Goal: Task Accomplishment & Management: Manage account settings

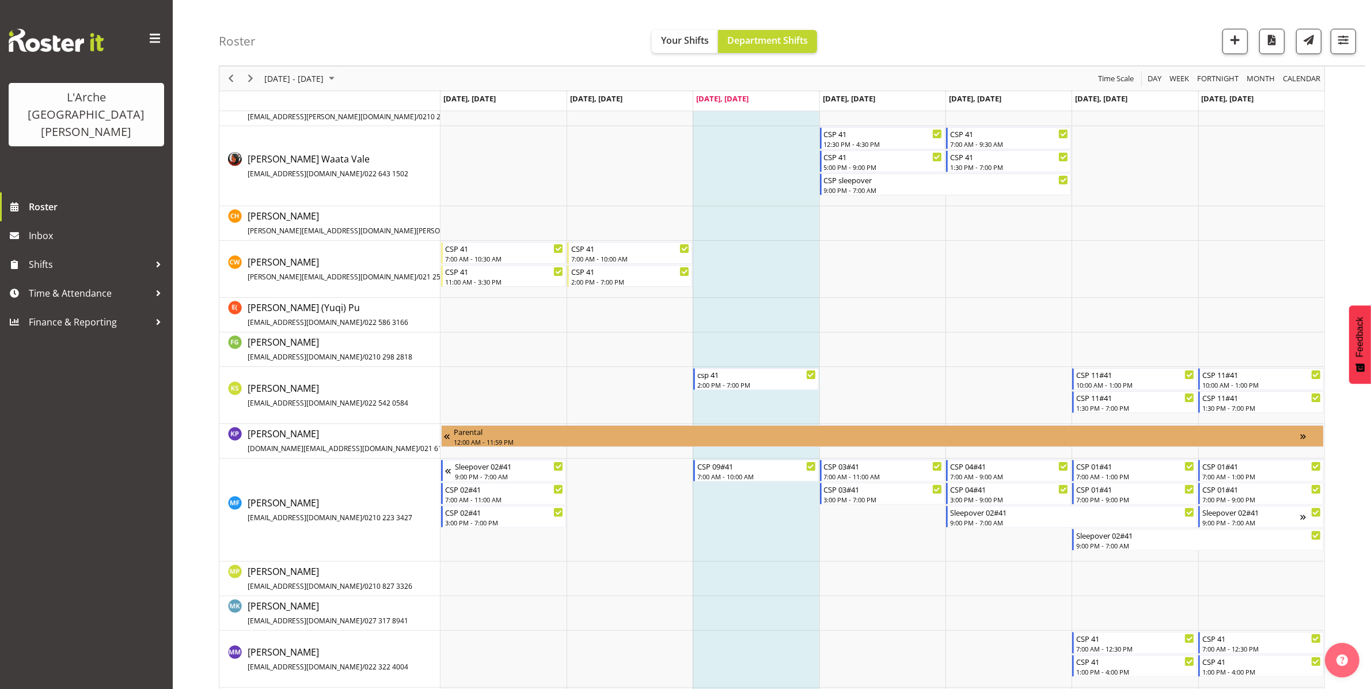
scroll to position [212, 0]
click at [737, 381] on div "2:00 PM - 7:00 PM" at bounding box center [756, 383] width 119 height 9
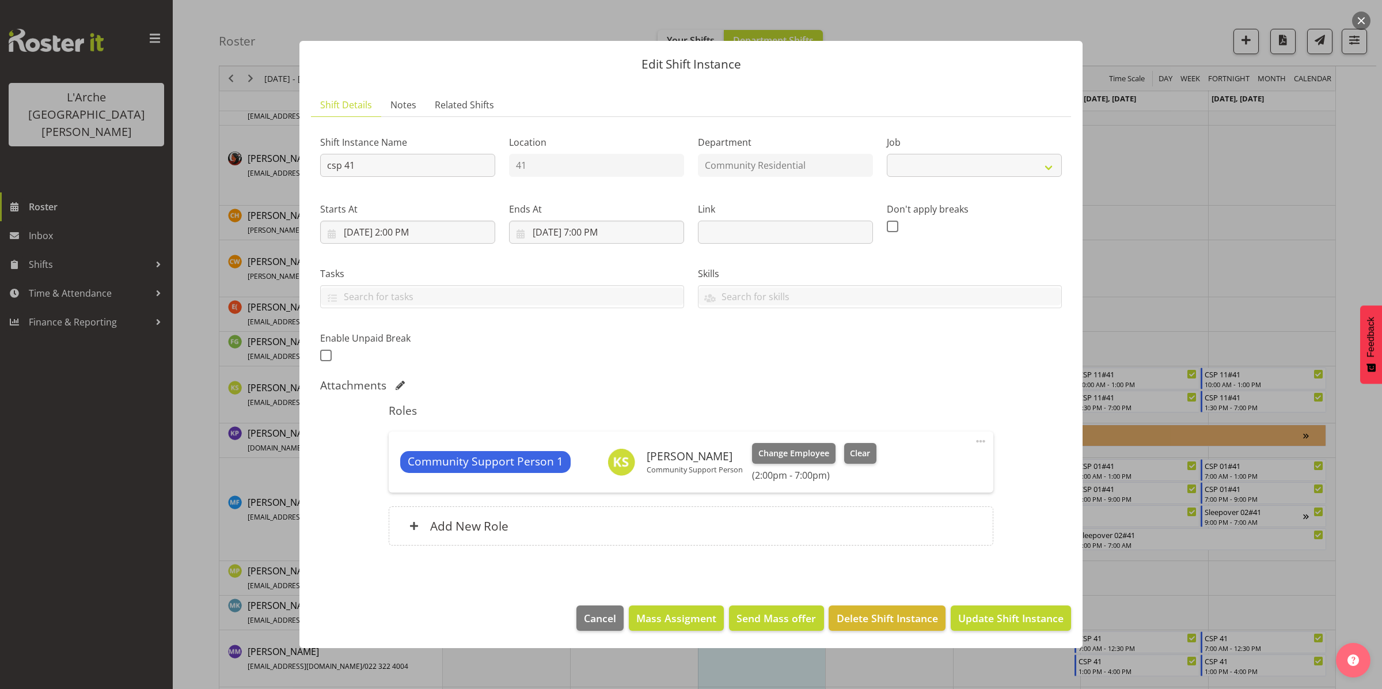
select select "2"
click at [783, 453] on span "Change Employee" at bounding box center [794, 453] width 71 height 13
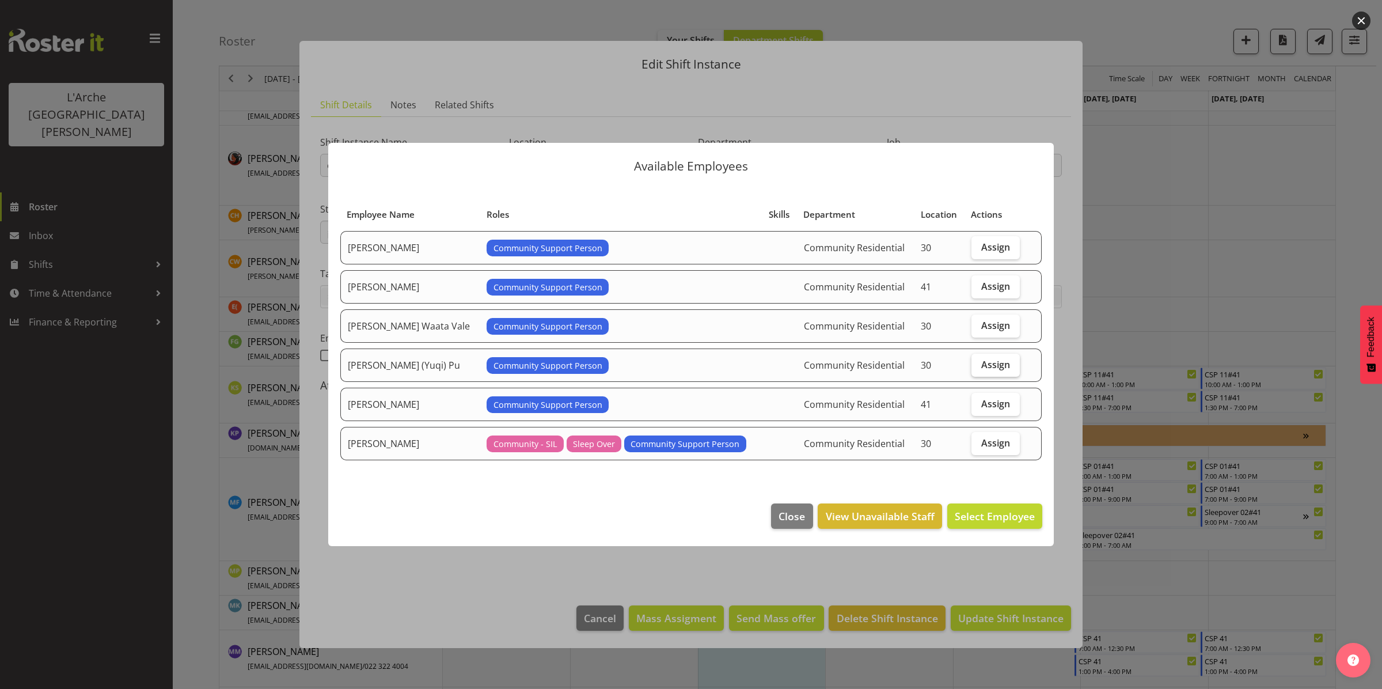
click at [986, 362] on span "Assign" at bounding box center [995, 365] width 29 height 12
click at [979, 362] on input "Assign" at bounding box center [975, 364] width 7 height 7
checkbox input "true"
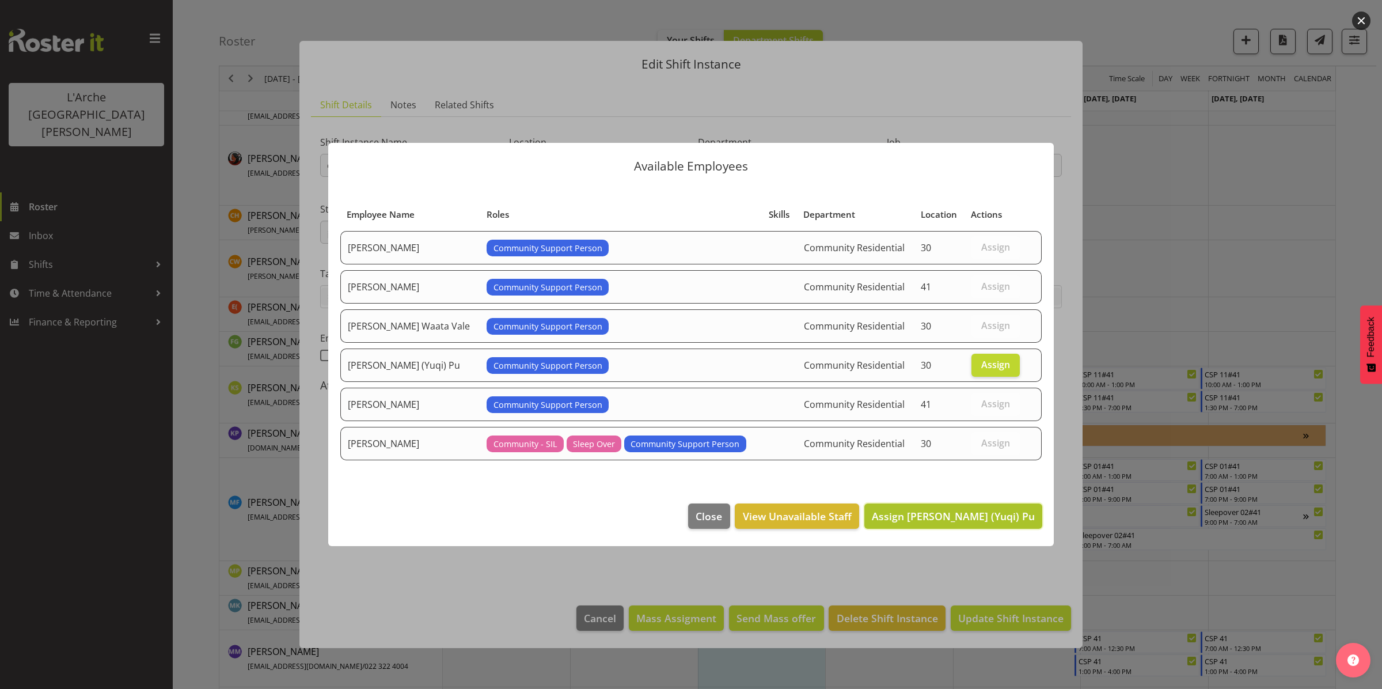
click at [962, 513] on span "Assign [PERSON_NAME] (Yuqi) Pu" at bounding box center [953, 516] width 163 height 14
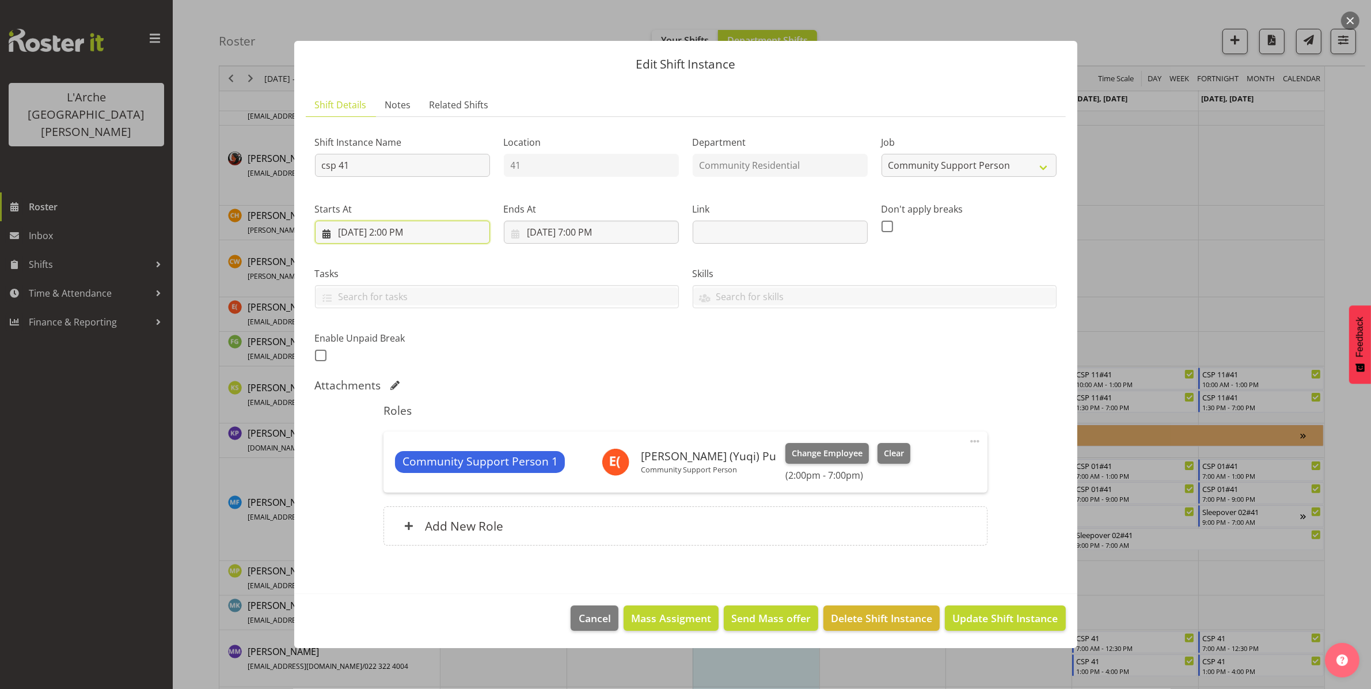
click at [389, 229] on input "[DATE] 2:00 PM" at bounding box center [402, 232] width 175 height 23
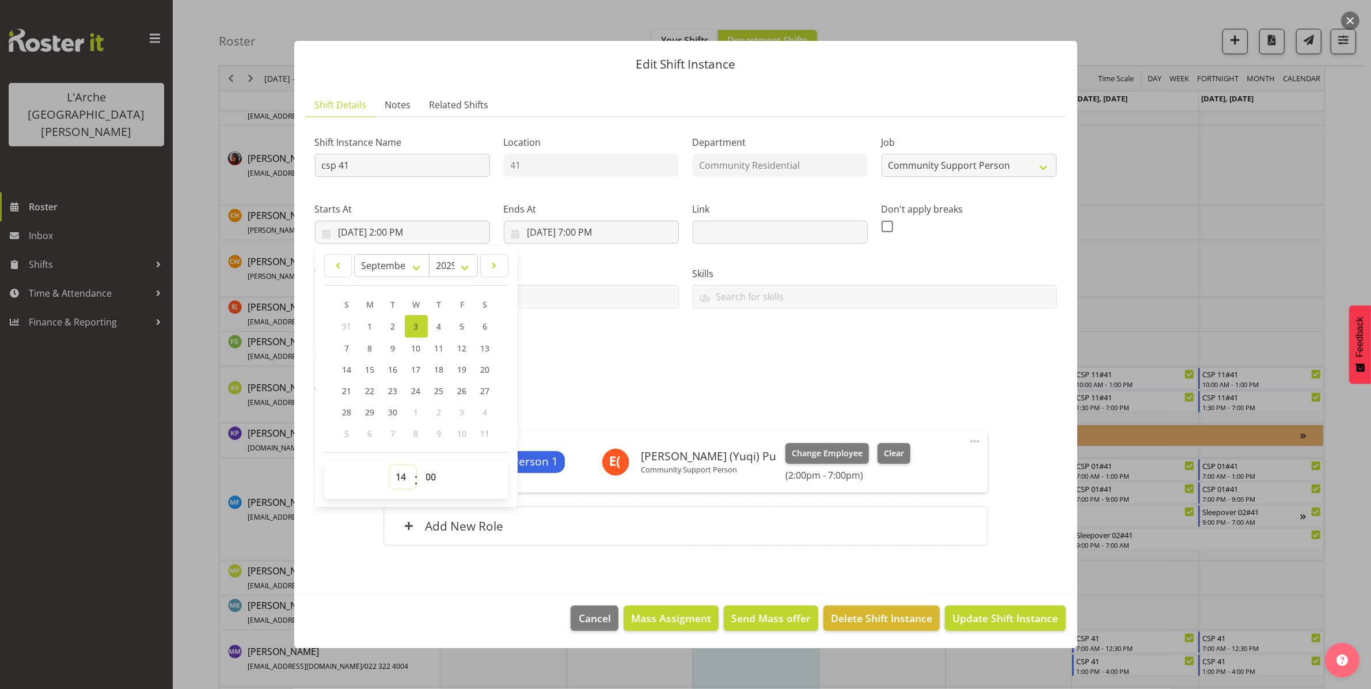
click at [399, 476] on select "00 01 02 03 04 05 06 07 08 09 10 11 12 13 14 15 16 17 18 19 20 21 22 23" at bounding box center [403, 476] width 26 height 23
select select "15"
click at [390, 465] on select "00 01 02 03 04 05 06 07 08 09 10 11 12 13 14 15 16 17 18 19 20 21 22 23" at bounding box center [403, 476] width 26 height 23
type input "[DATE] 3:00 PM"
click at [430, 477] on select "00 01 02 03 04 05 06 07 08 09 10 11 12 13 14 15 16 17 18 19 20 21 22 23 24 25 2…" at bounding box center [433, 476] width 26 height 23
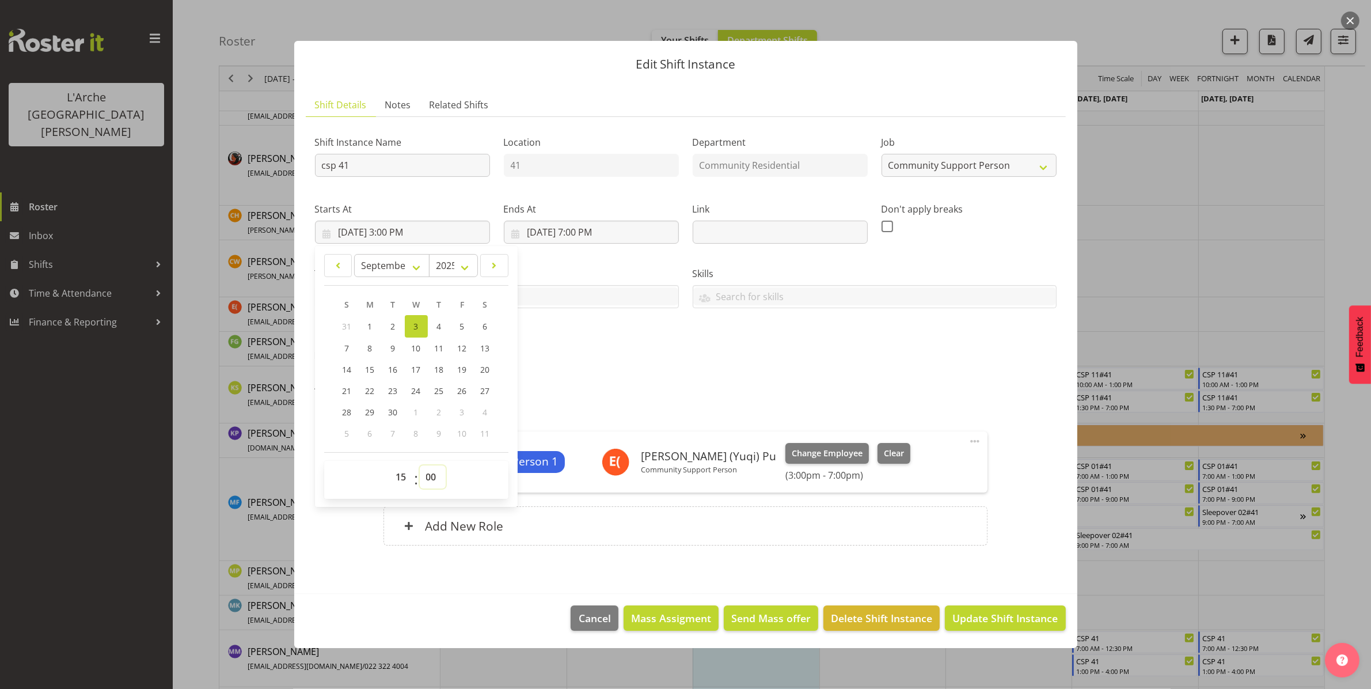
select select "30"
click at [420, 465] on select "00 01 02 03 04 05 06 07 08 09 10 11 12 13 14 15 16 17 18 19 20 21 22 23 24 25 2…" at bounding box center [433, 476] width 26 height 23
type input "[DATE] 3:30 PM"
click at [1008, 617] on span "Update Shift Instance" at bounding box center [1005, 617] width 105 height 15
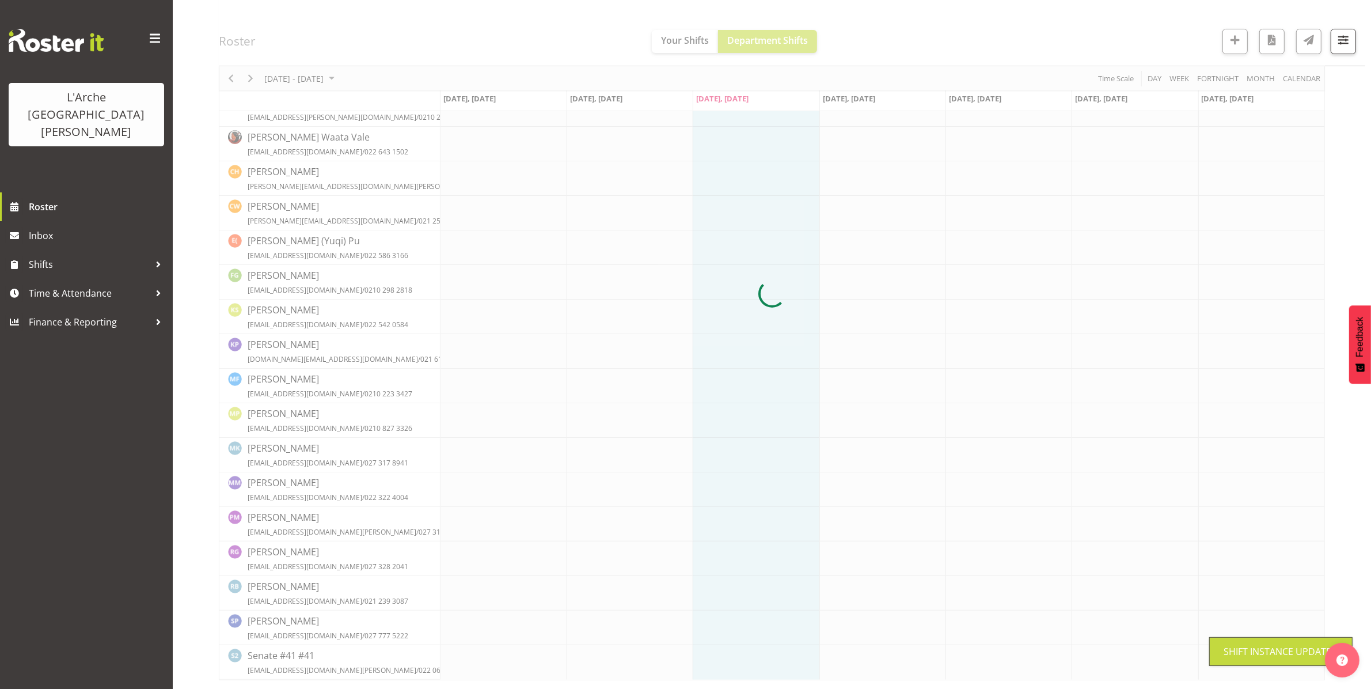
scroll to position [211, 0]
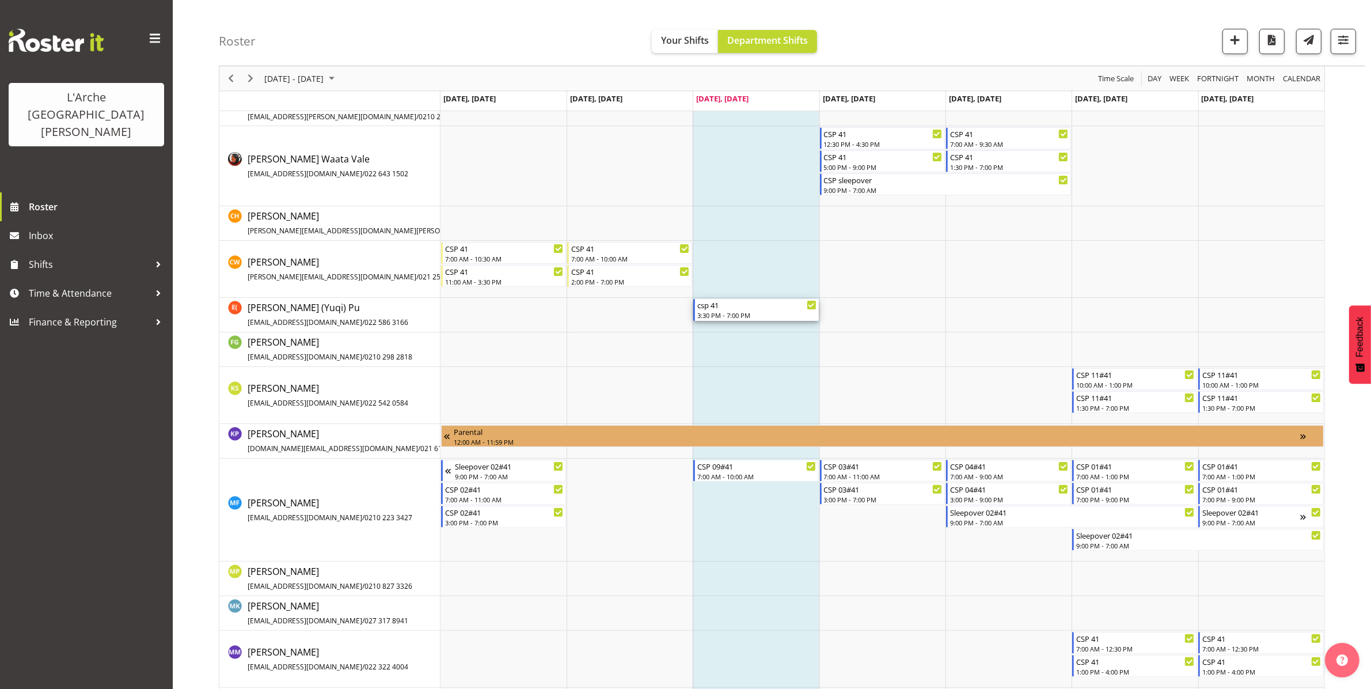
click at [761, 306] on div "csp 41" at bounding box center [756, 305] width 119 height 12
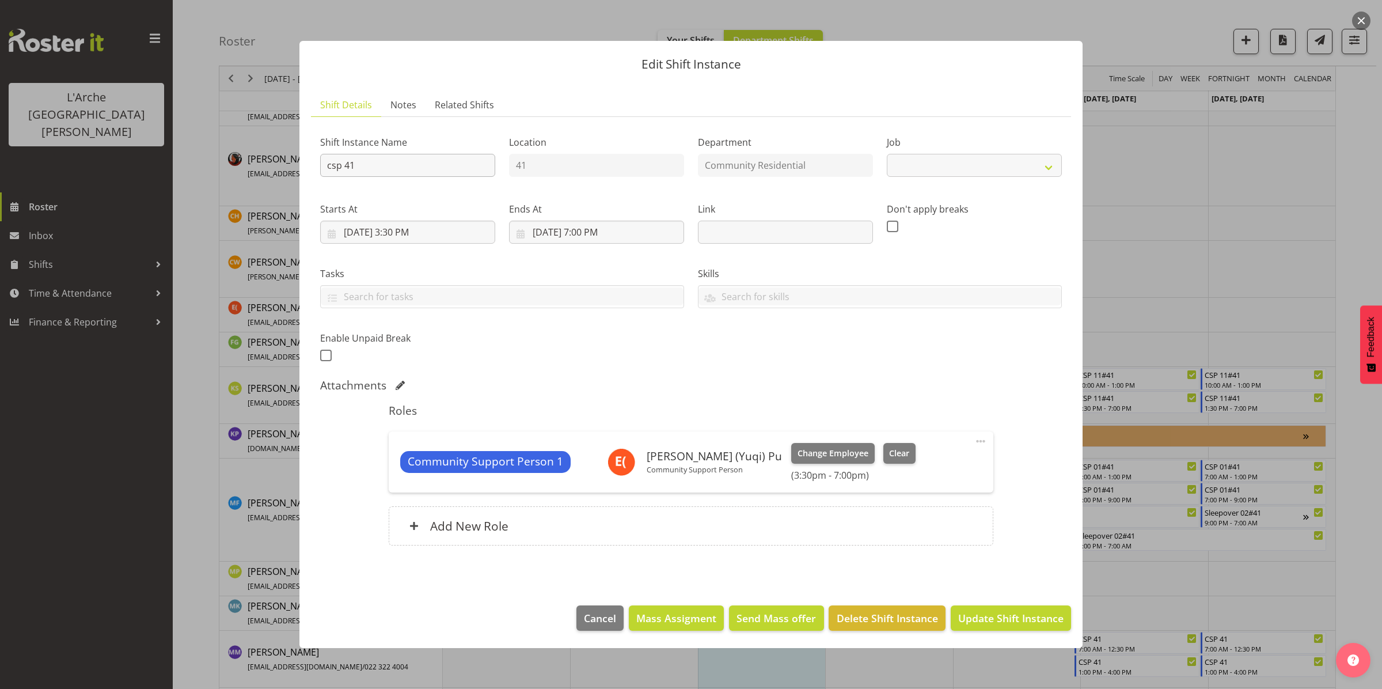
select select "2"
click at [349, 160] on input "csp 41" at bounding box center [407, 165] width 175 height 23
click at [356, 166] on input "csp 41" at bounding box center [407, 165] width 175 height 23
type input "c"
type input "CSP 11#41"
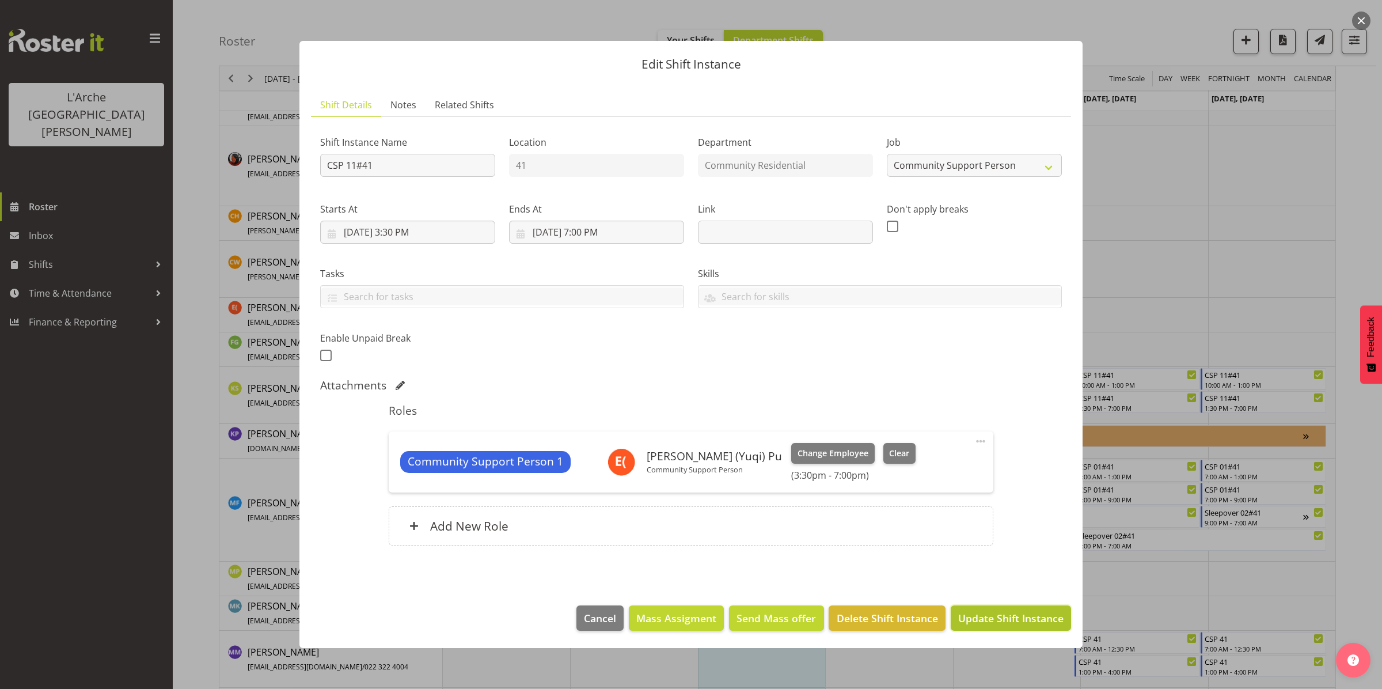
click at [1015, 629] on button "Update Shift Instance" at bounding box center [1011, 617] width 120 height 25
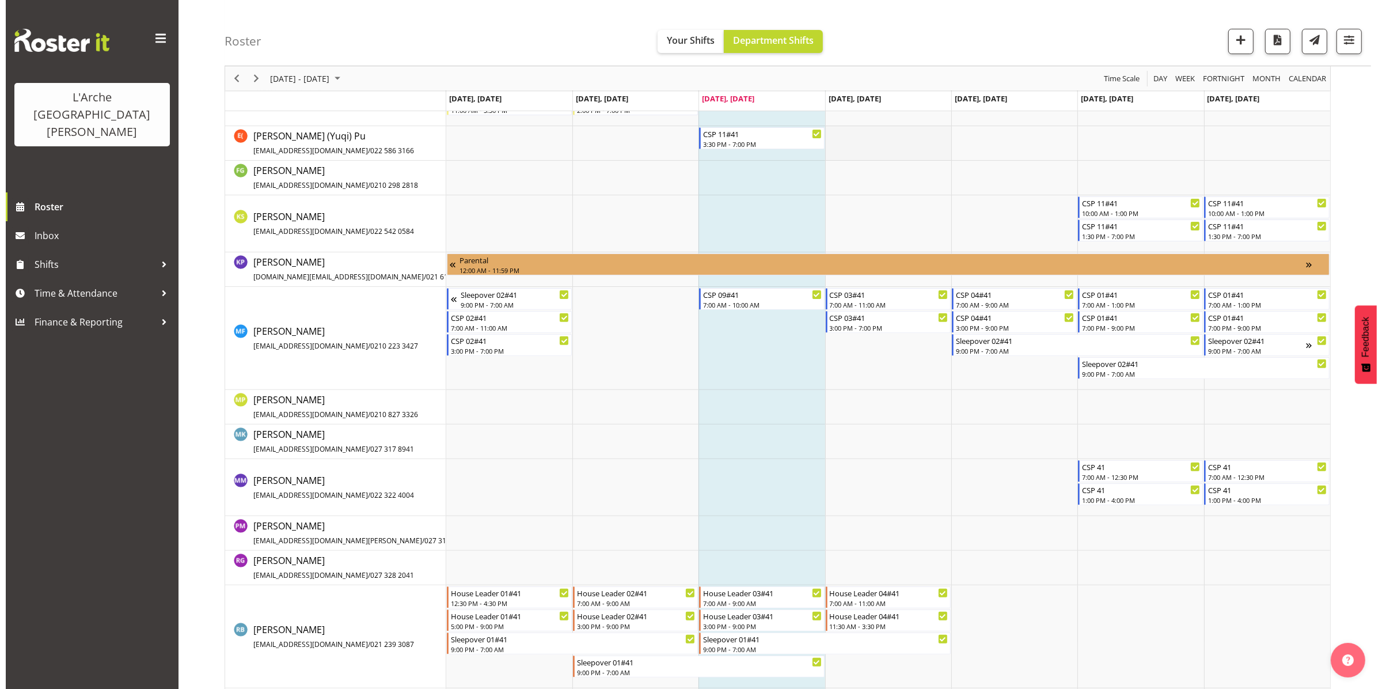
scroll to position [461, 0]
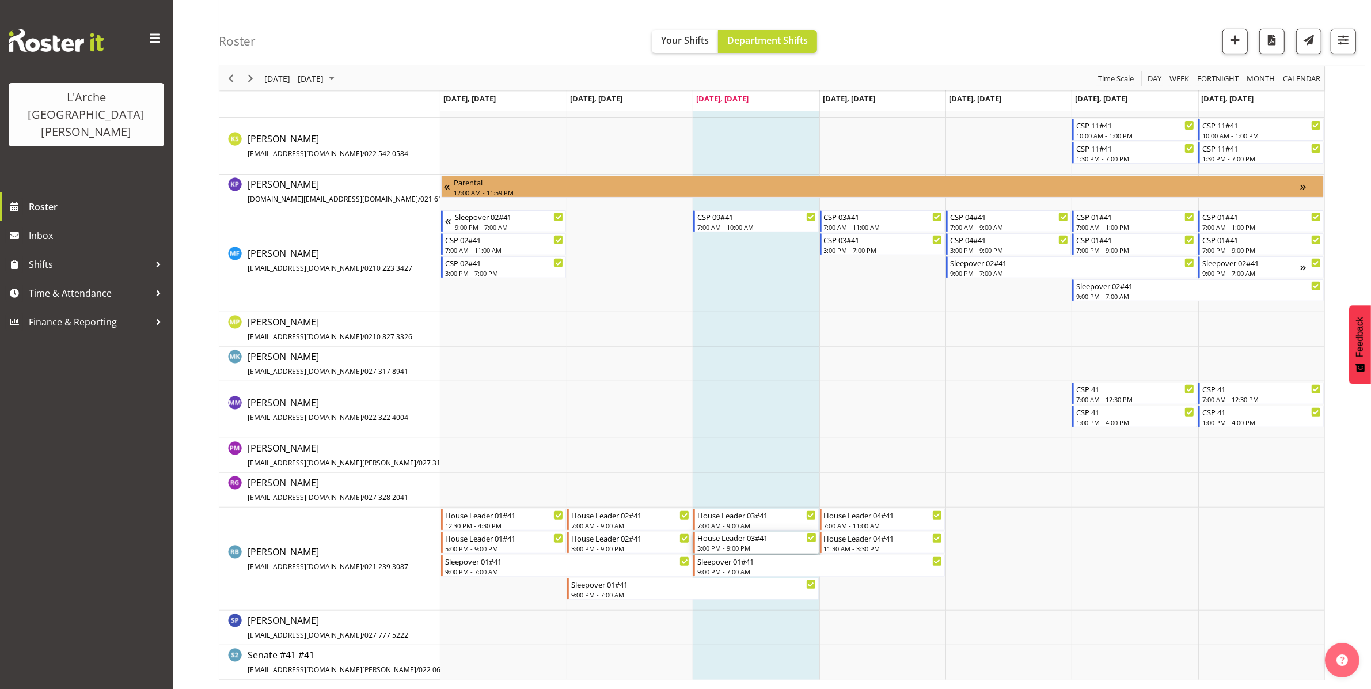
click at [725, 543] on div "House Leader 03#41 3:00 PM - 9:00 PM" at bounding box center [756, 543] width 119 height 22
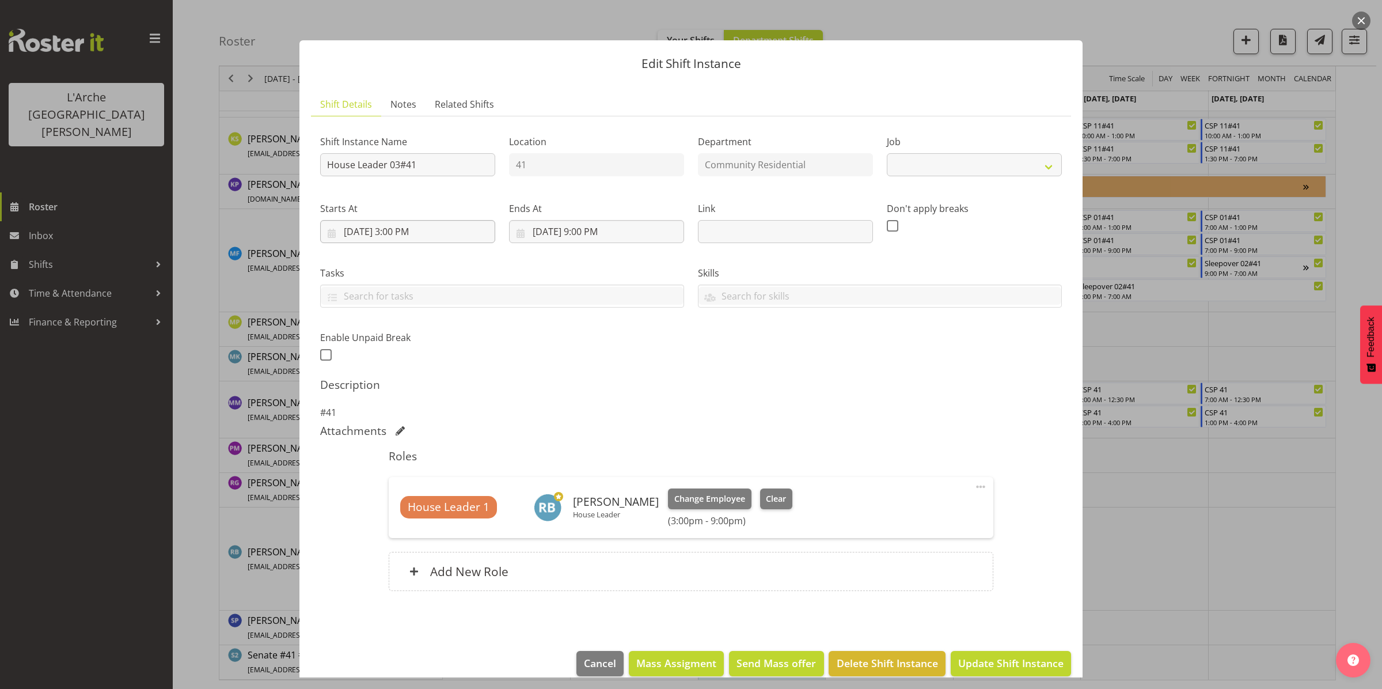
select select "1"
click at [425, 231] on input "[DATE] 3:00 PM" at bounding box center [407, 231] width 175 height 23
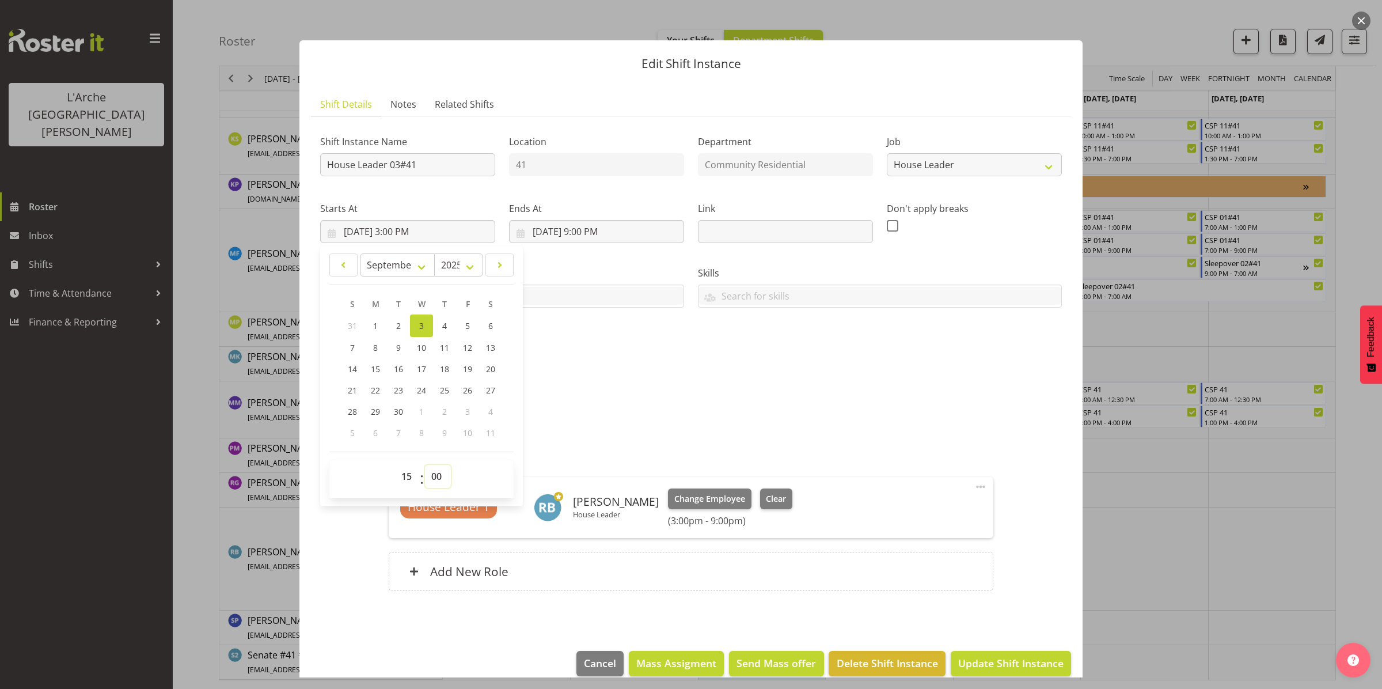
click at [437, 476] on select "00 01 02 03 04 05 06 07 08 09 10 11 12 13 14 15 16 17 18 19 20 21 22 23 24 25 2…" at bounding box center [438, 476] width 26 height 23
select select "30"
click at [425, 465] on select "00 01 02 03 04 05 06 07 08 09 10 11 12 13 14 15 16 17 18 19 20 21 22 23 24 25 2…" at bounding box center [438, 476] width 26 height 23
type input "[DATE] 3:30 PM"
click at [1011, 658] on span "Update Shift Instance" at bounding box center [1010, 662] width 105 height 15
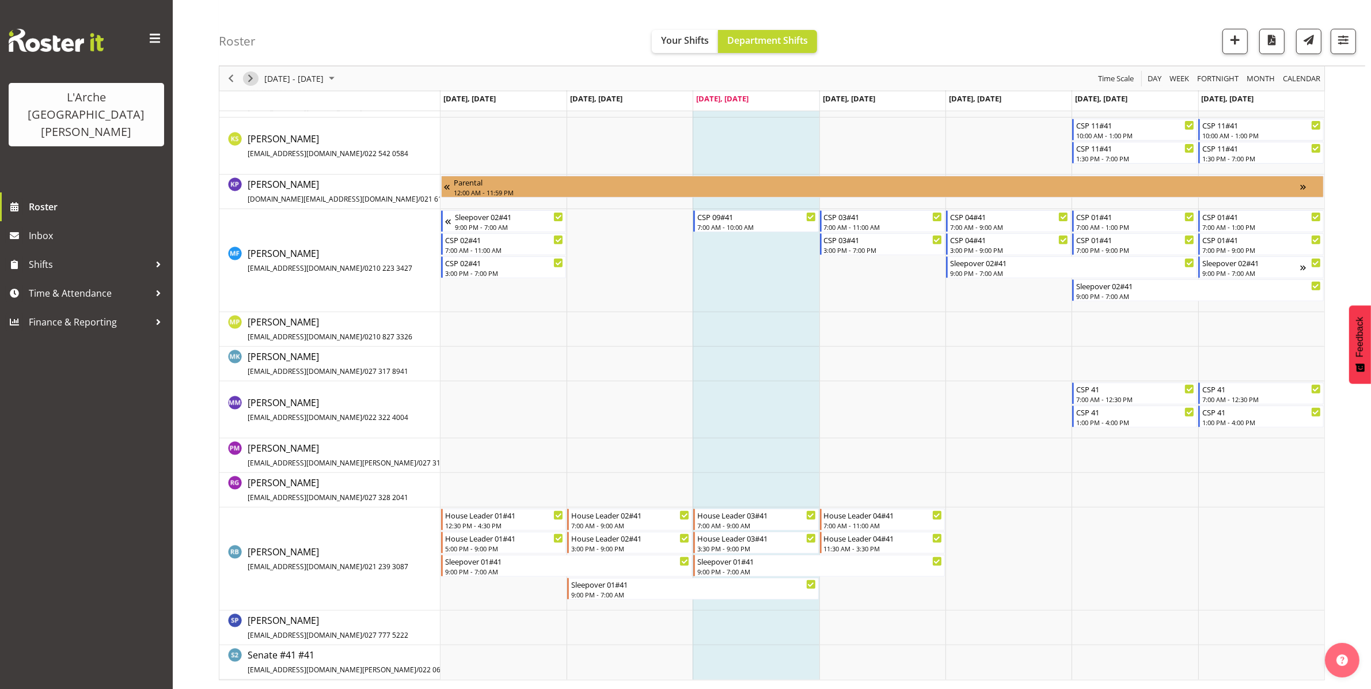
click at [248, 73] on span "Next" at bounding box center [251, 78] width 14 height 14
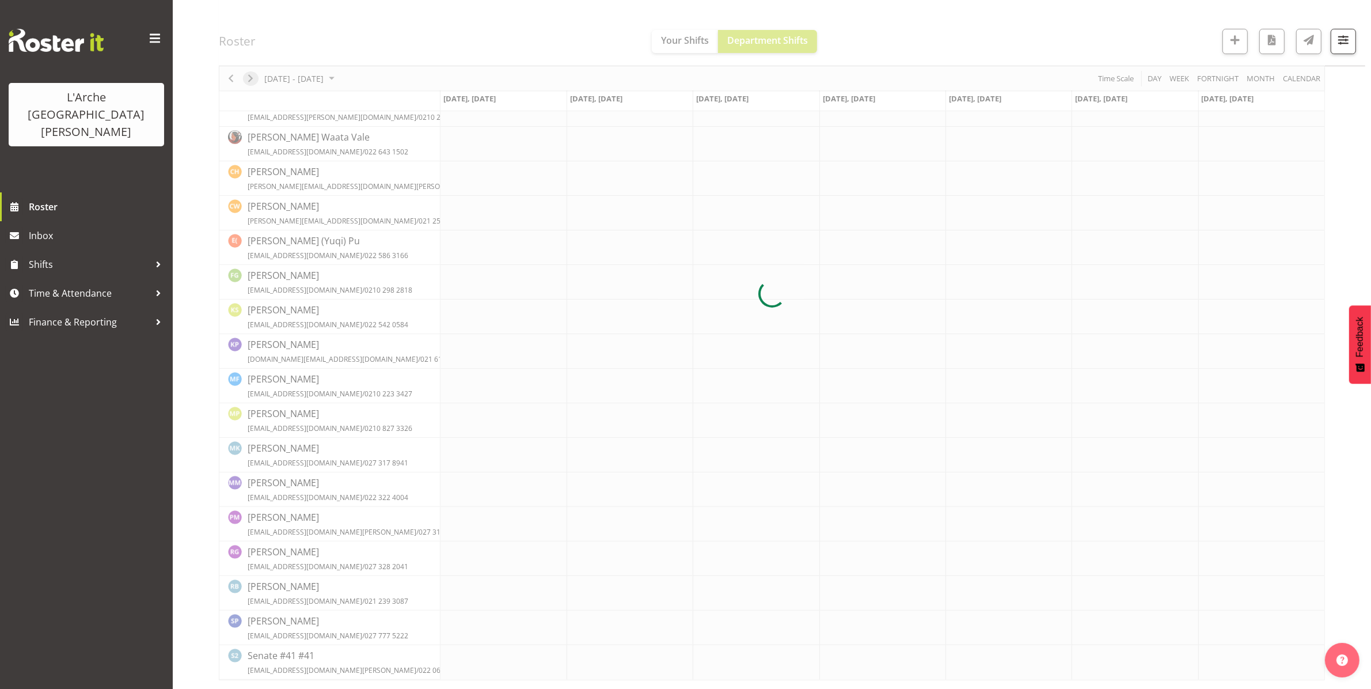
scroll to position [0, 0]
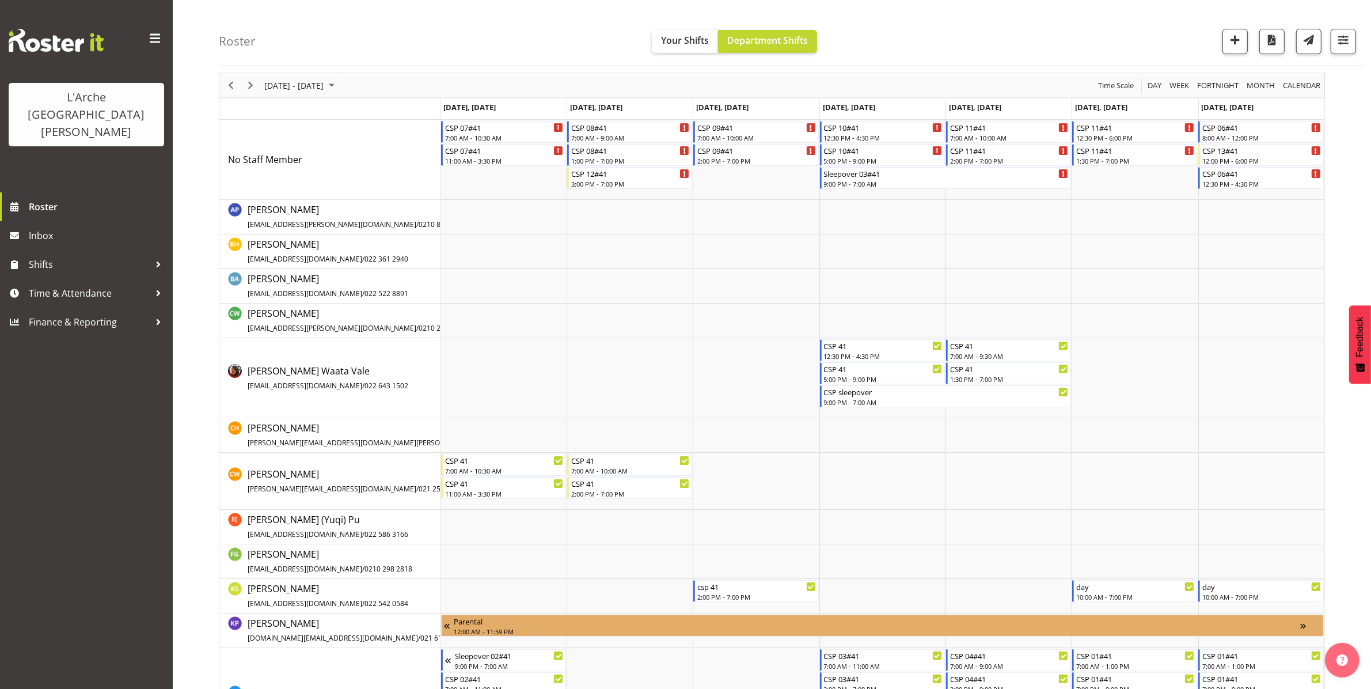
scroll to position [15, 0]
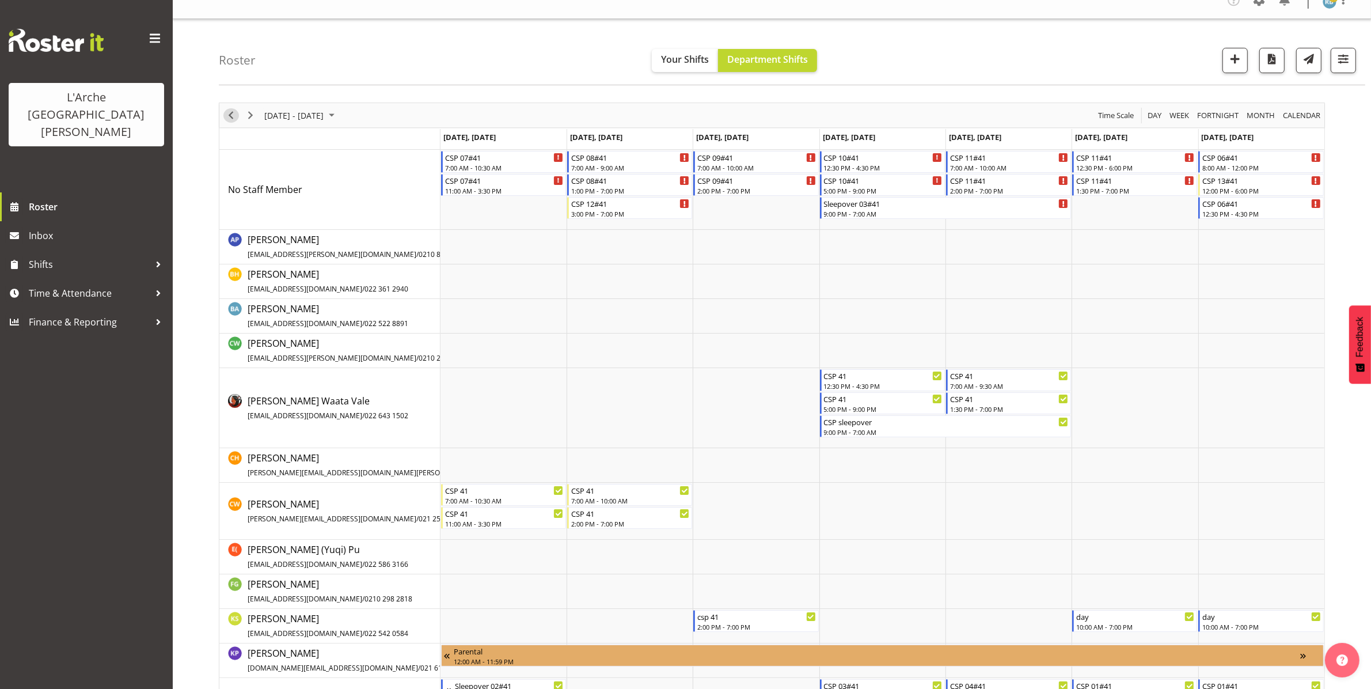
click at [228, 112] on span "Previous" at bounding box center [231, 115] width 14 height 14
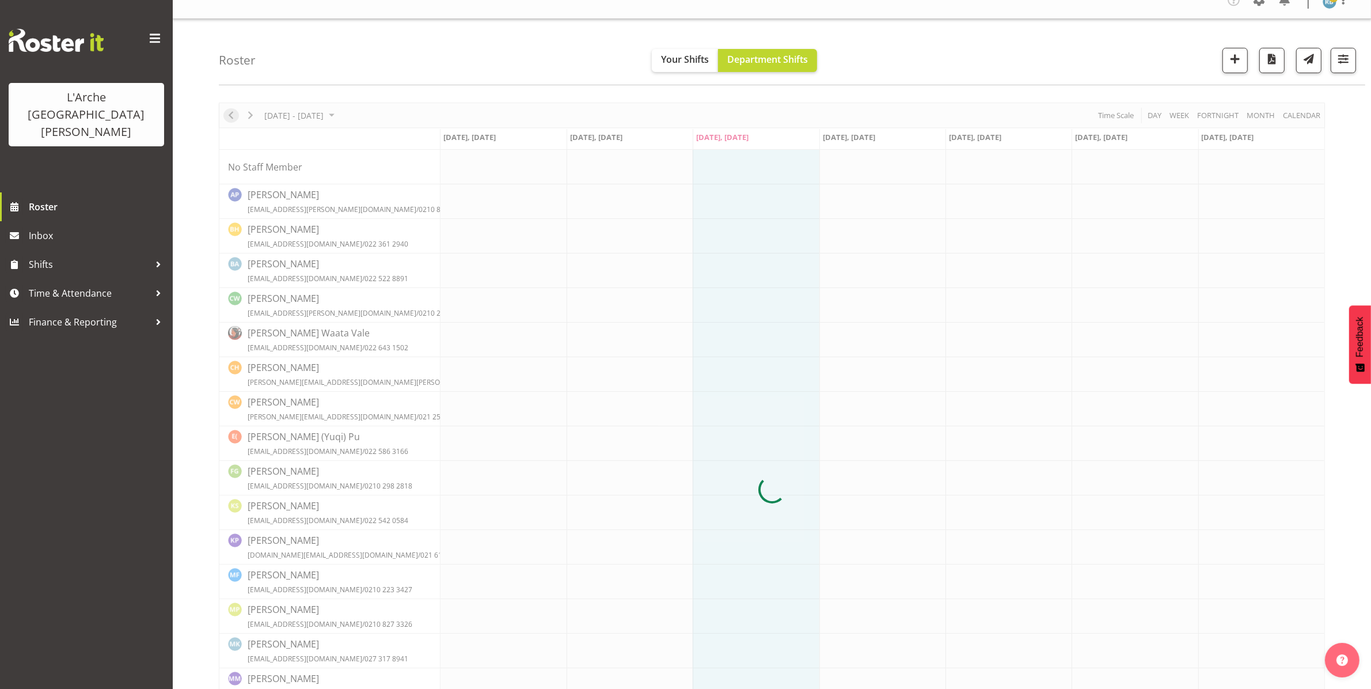
scroll to position [0, 0]
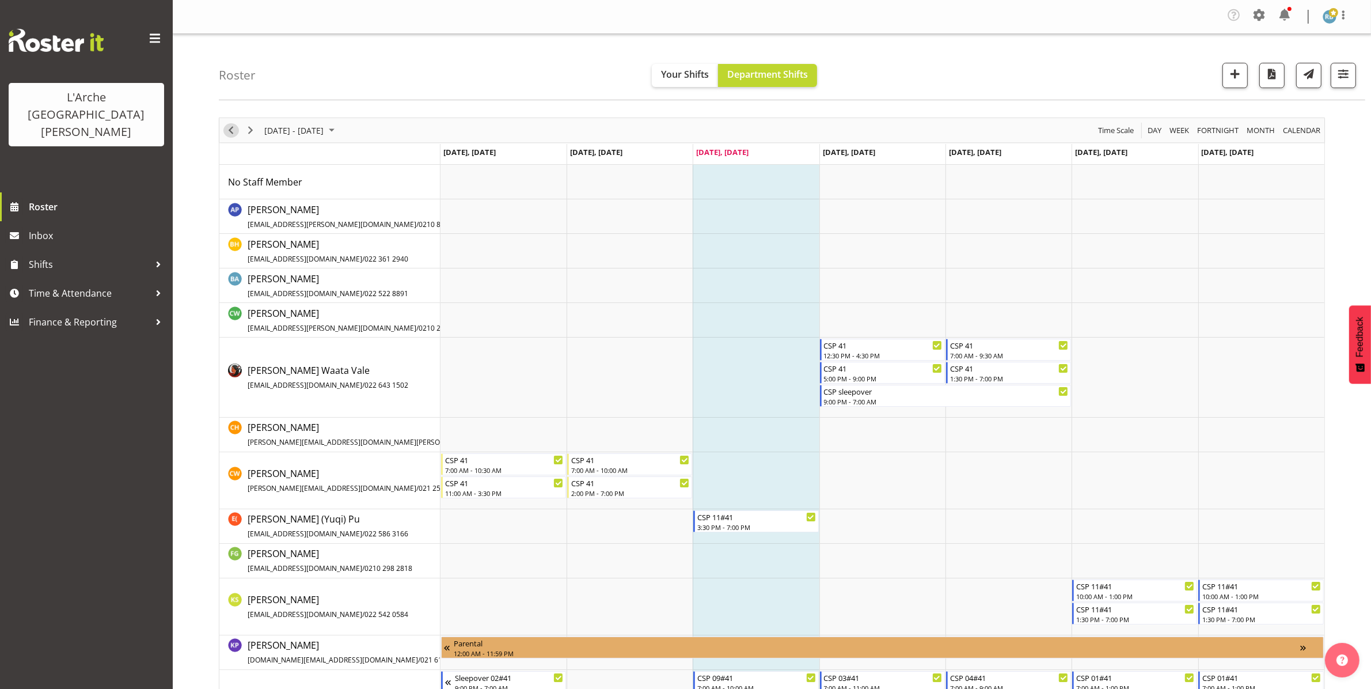
click at [234, 127] on span "Previous" at bounding box center [231, 130] width 14 height 14
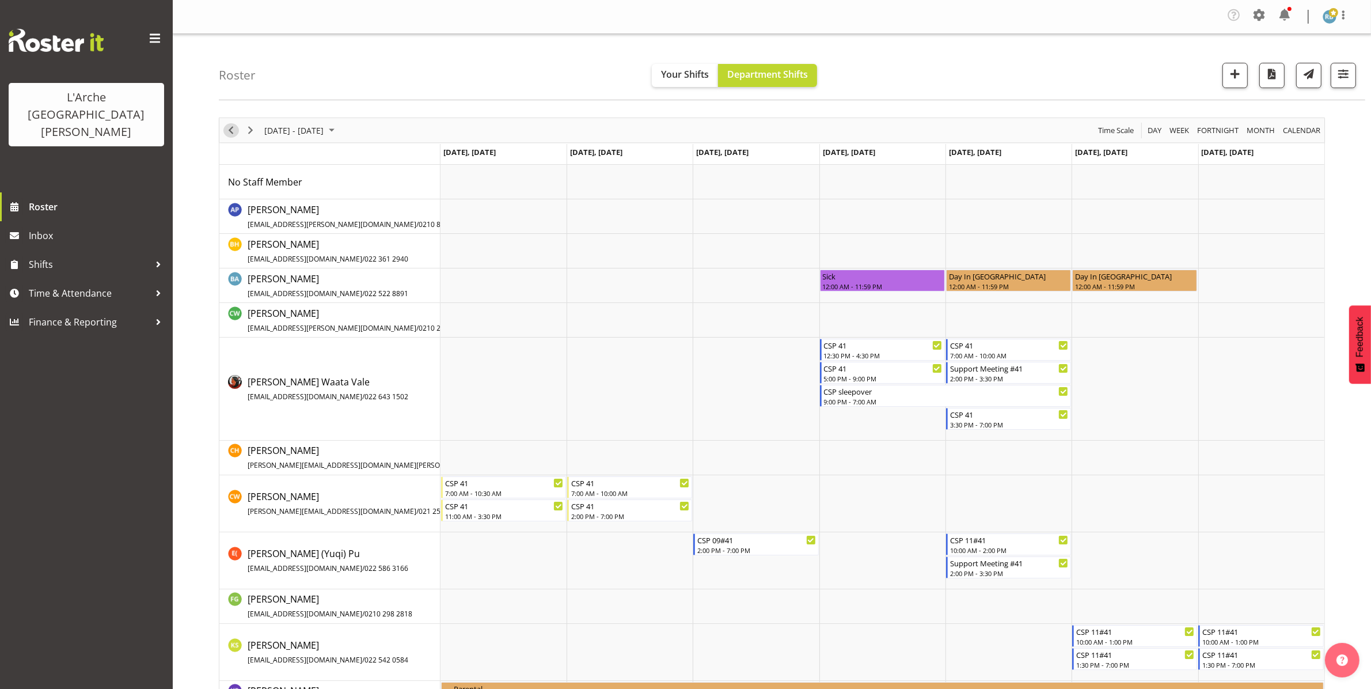
click at [234, 127] on span "Previous" at bounding box center [231, 130] width 14 height 14
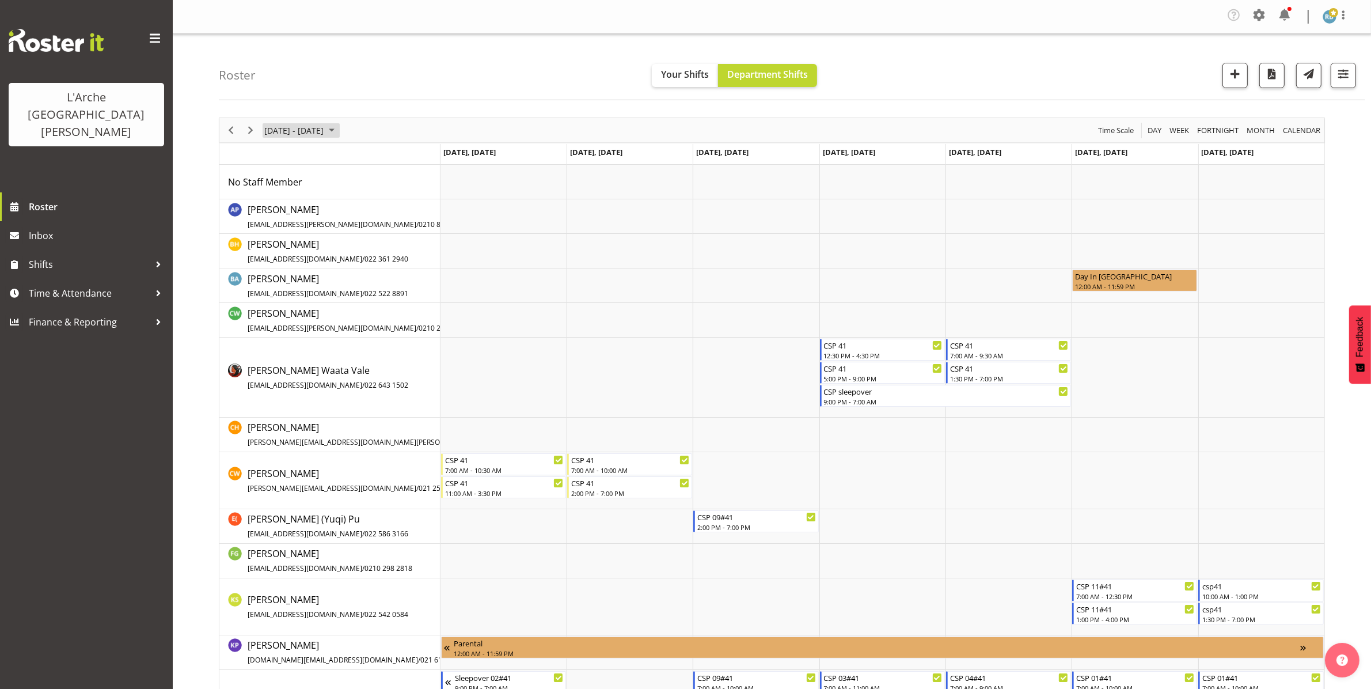
click at [305, 131] on span "[DATE] - [DATE]" at bounding box center [294, 130] width 62 height 14
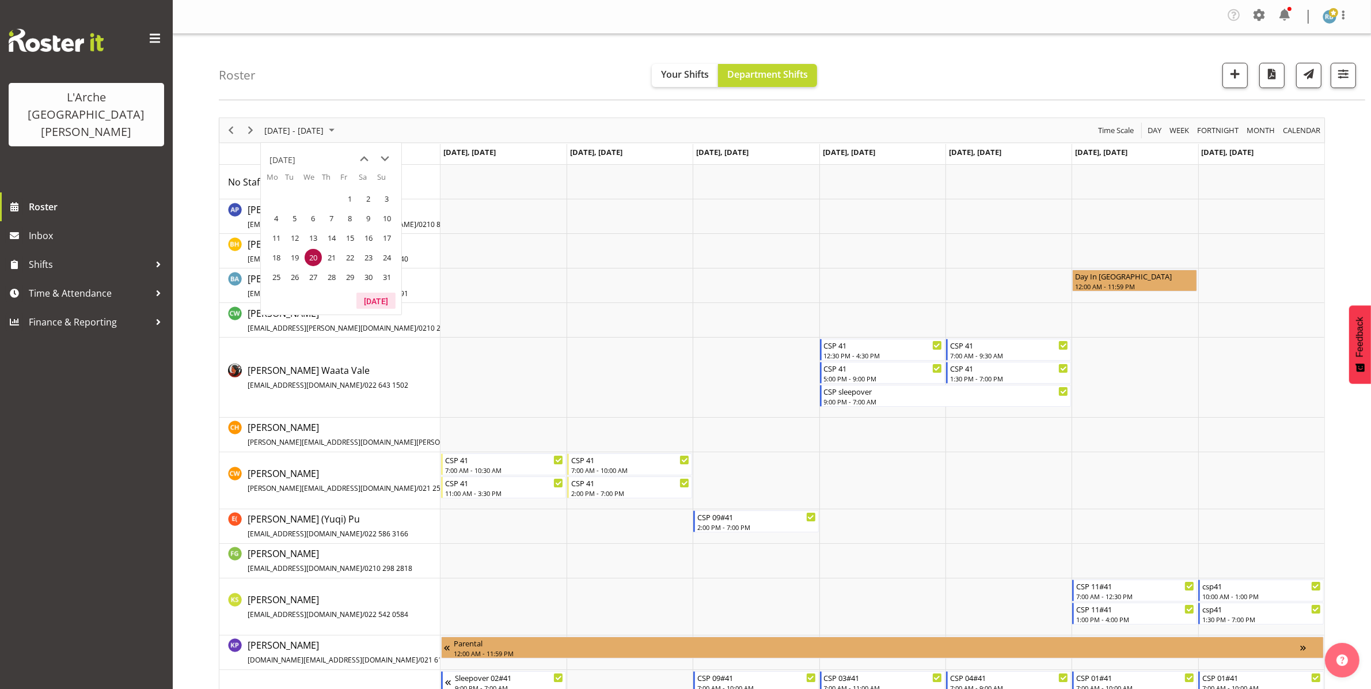
click at [377, 298] on button "[DATE]" at bounding box center [376, 301] width 39 height 16
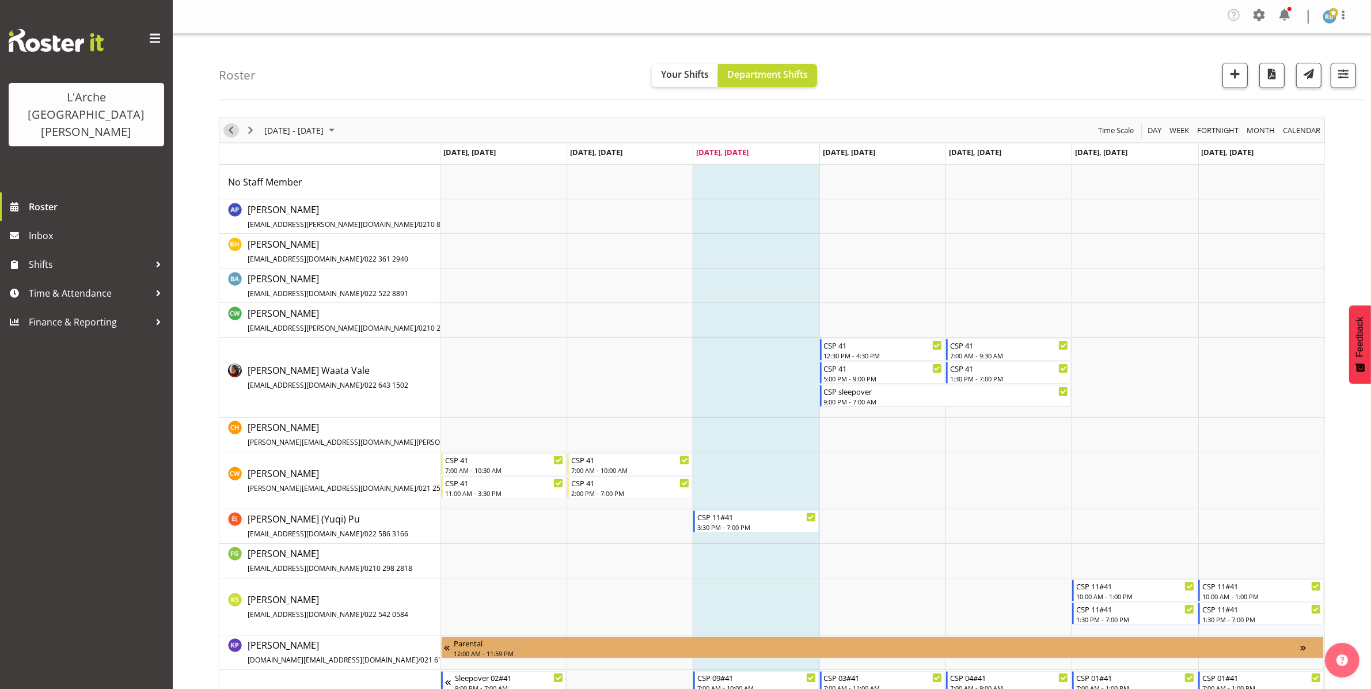
click at [232, 130] on span "Previous" at bounding box center [231, 130] width 14 height 14
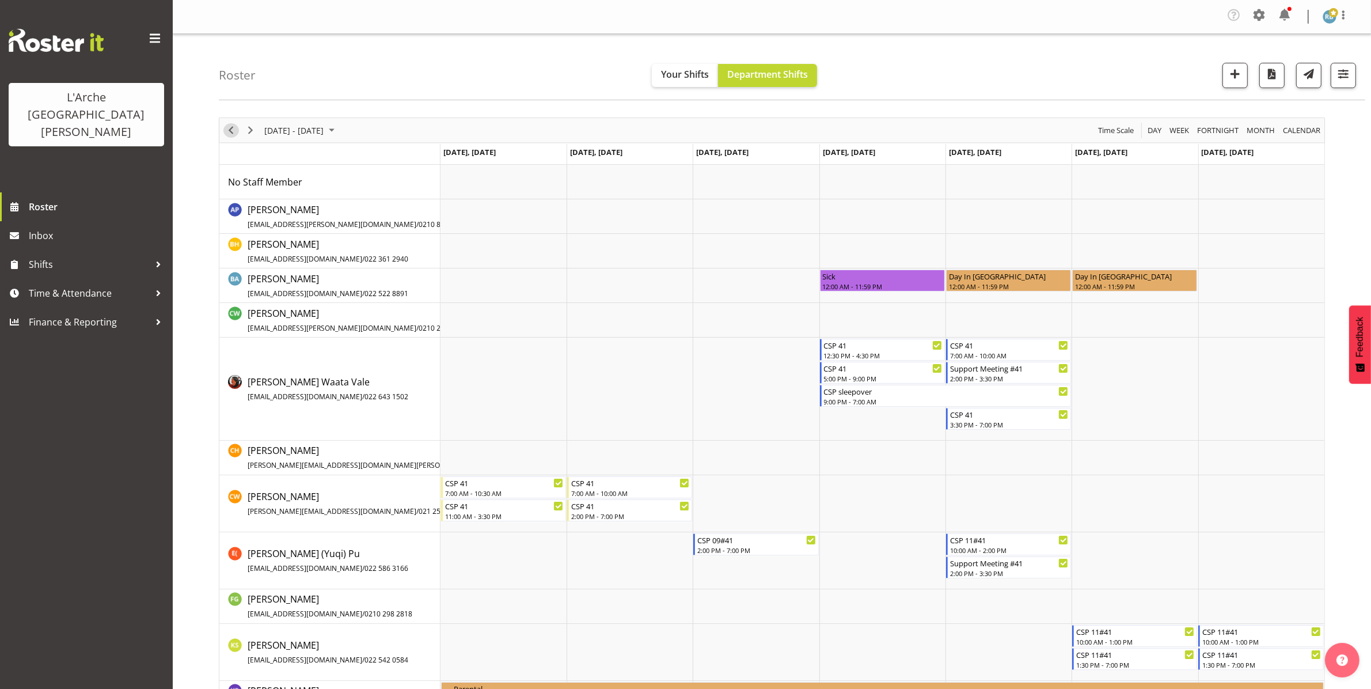
click at [232, 130] on span "Previous" at bounding box center [231, 130] width 14 height 14
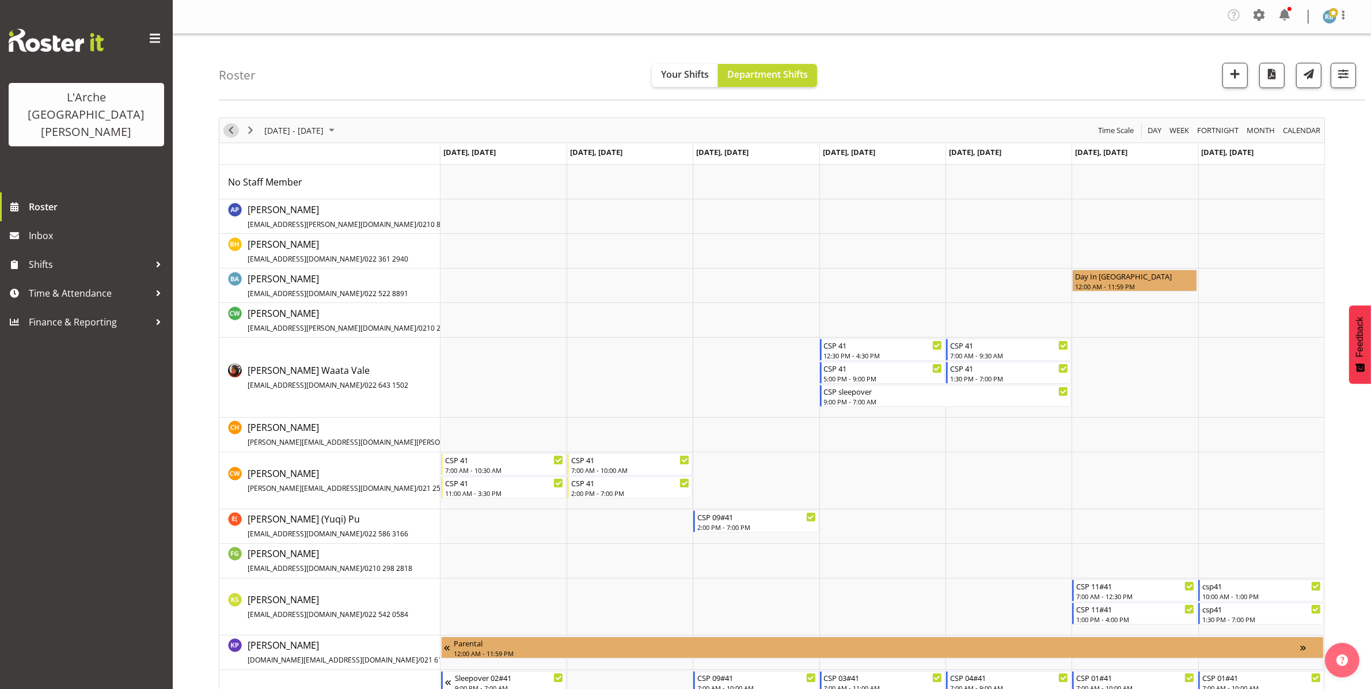
click at [232, 130] on span "Previous" at bounding box center [231, 130] width 14 height 14
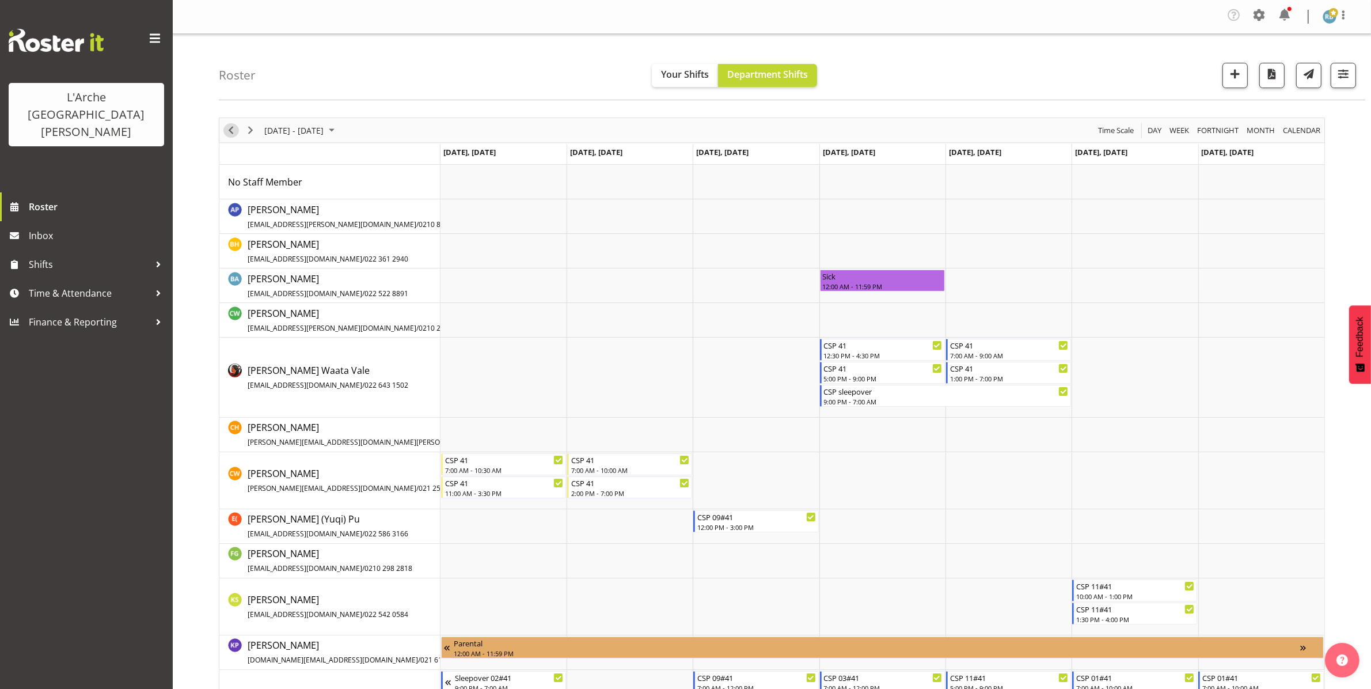
click at [232, 130] on span "Previous" at bounding box center [231, 130] width 14 height 14
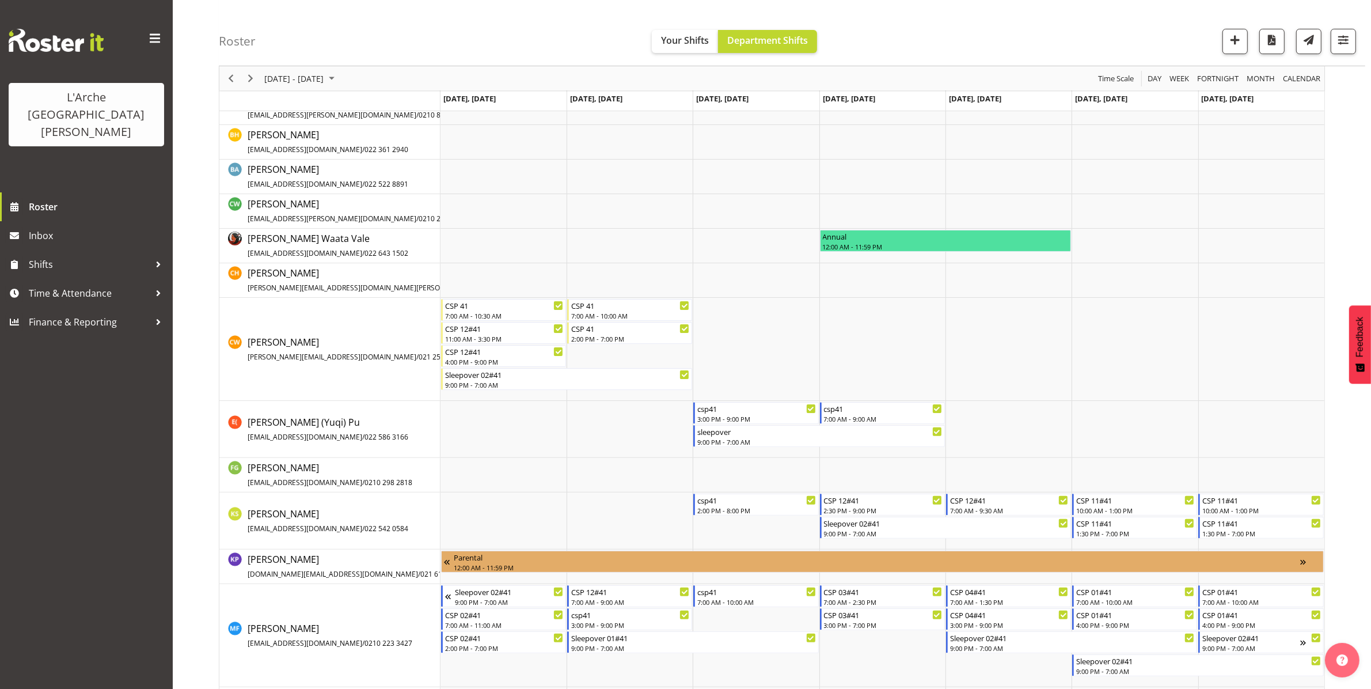
scroll to position [271, 0]
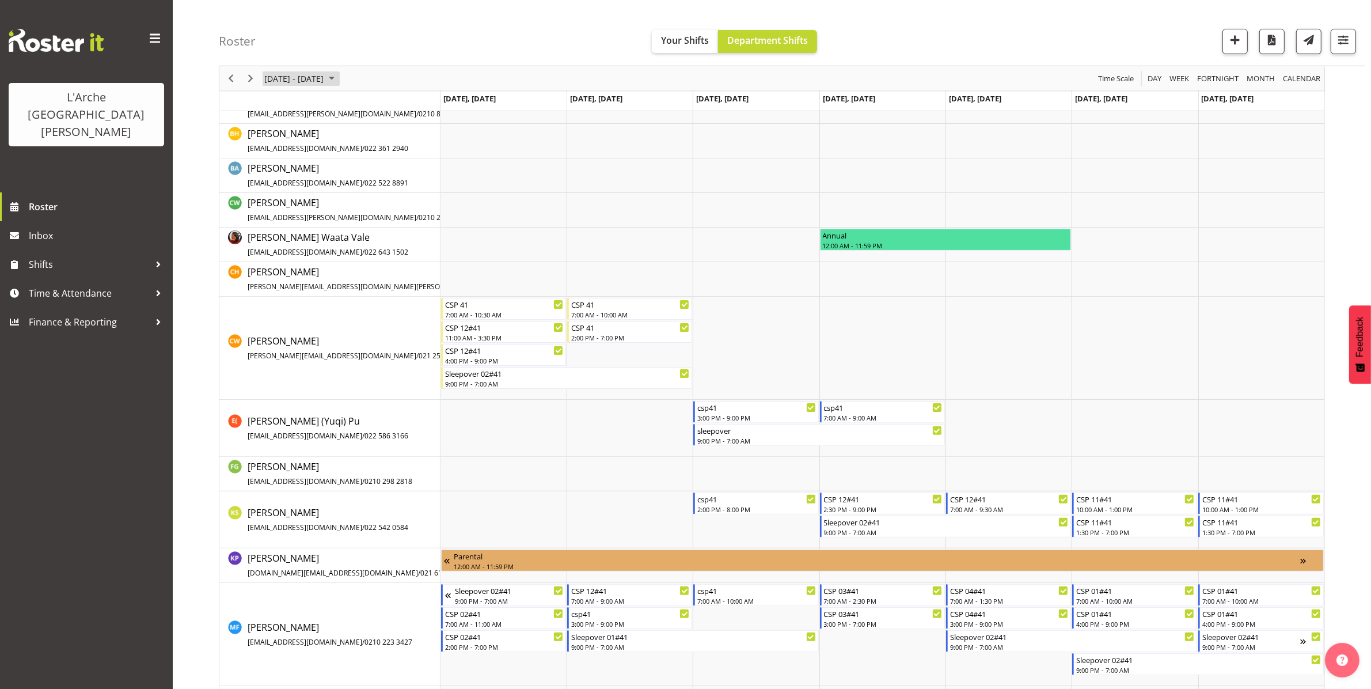
click at [339, 77] on span "Jul 28 - Aug 03, 2025" at bounding box center [332, 78] width 14 height 14
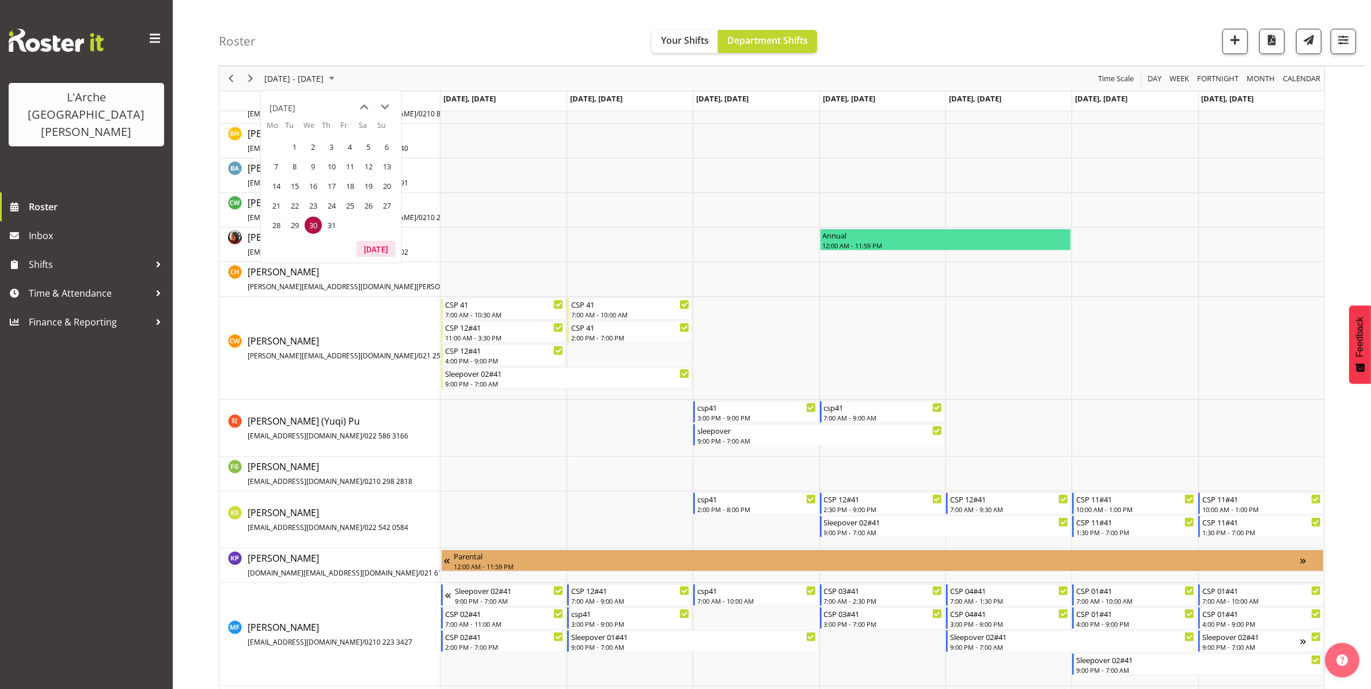
click at [369, 252] on button "[DATE]" at bounding box center [376, 249] width 39 height 16
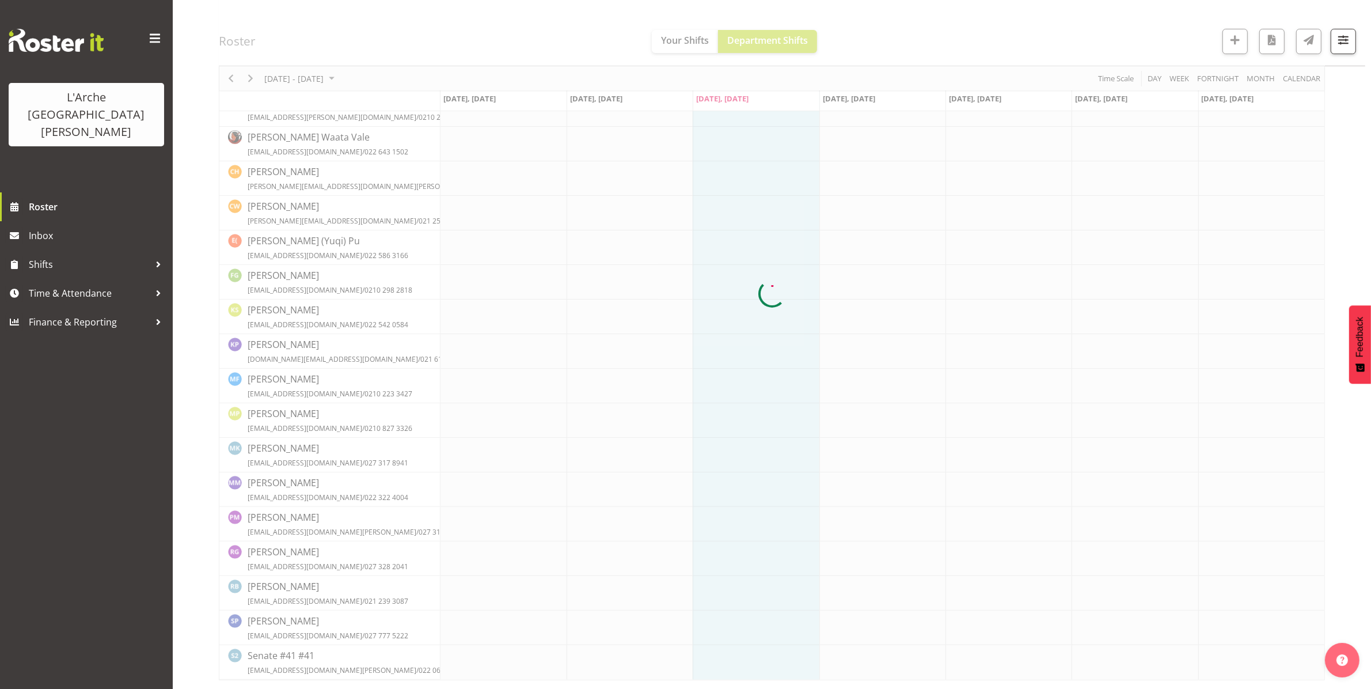
scroll to position [0, 0]
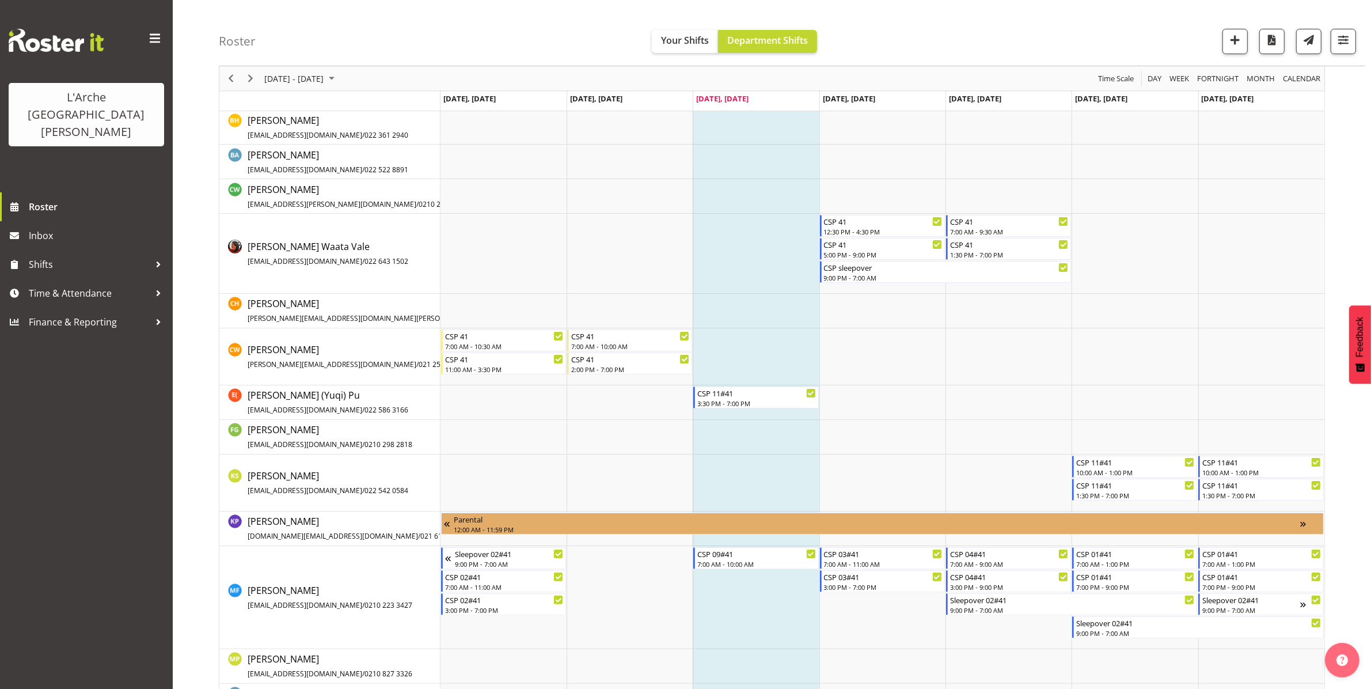
scroll to position [124, 0]
click at [226, 75] on span "Previous" at bounding box center [231, 78] width 14 height 14
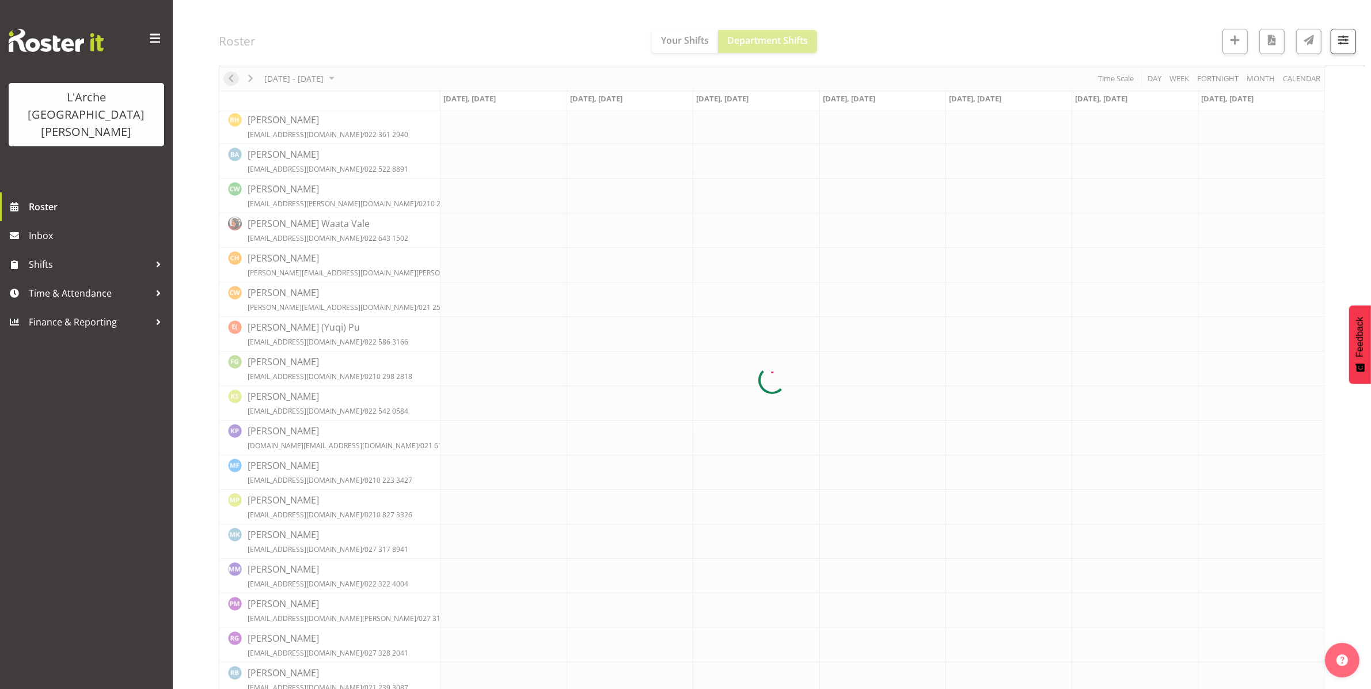
scroll to position [0, 0]
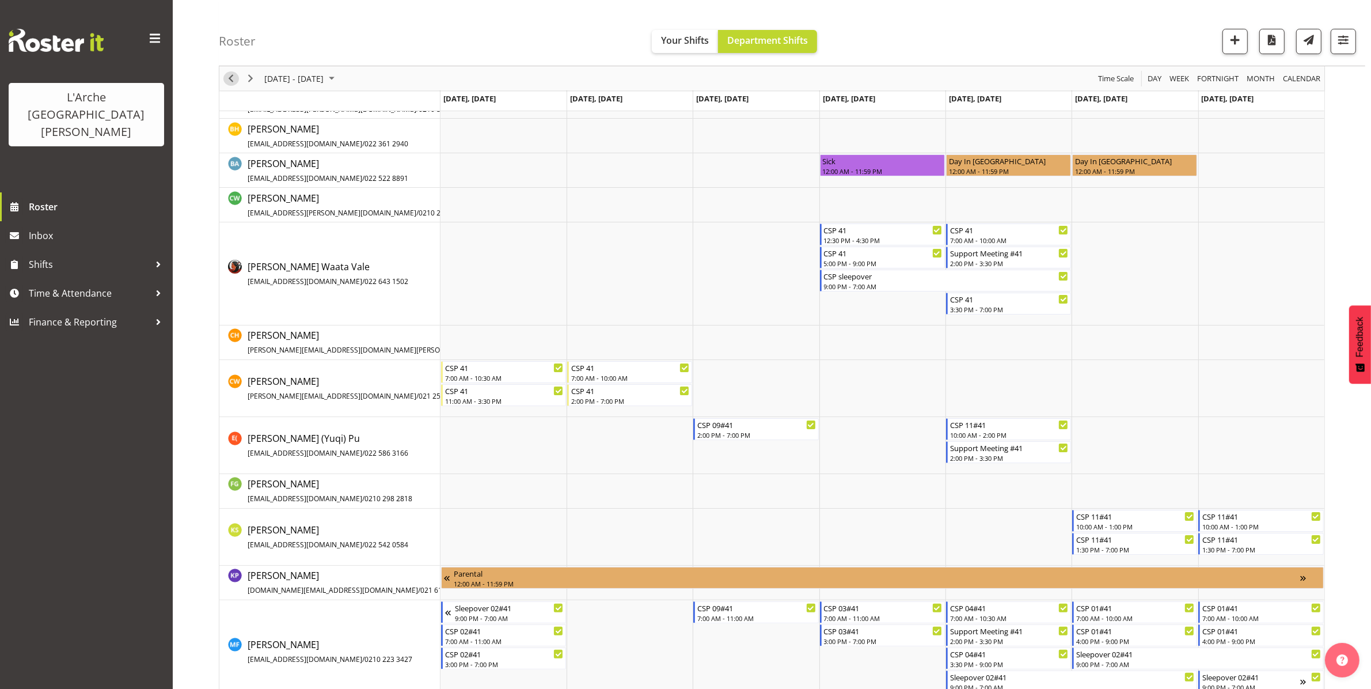
scroll to position [116, 0]
click at [229, 78] on span "Previous" at bounding box center [231, 78] width 14 height 14
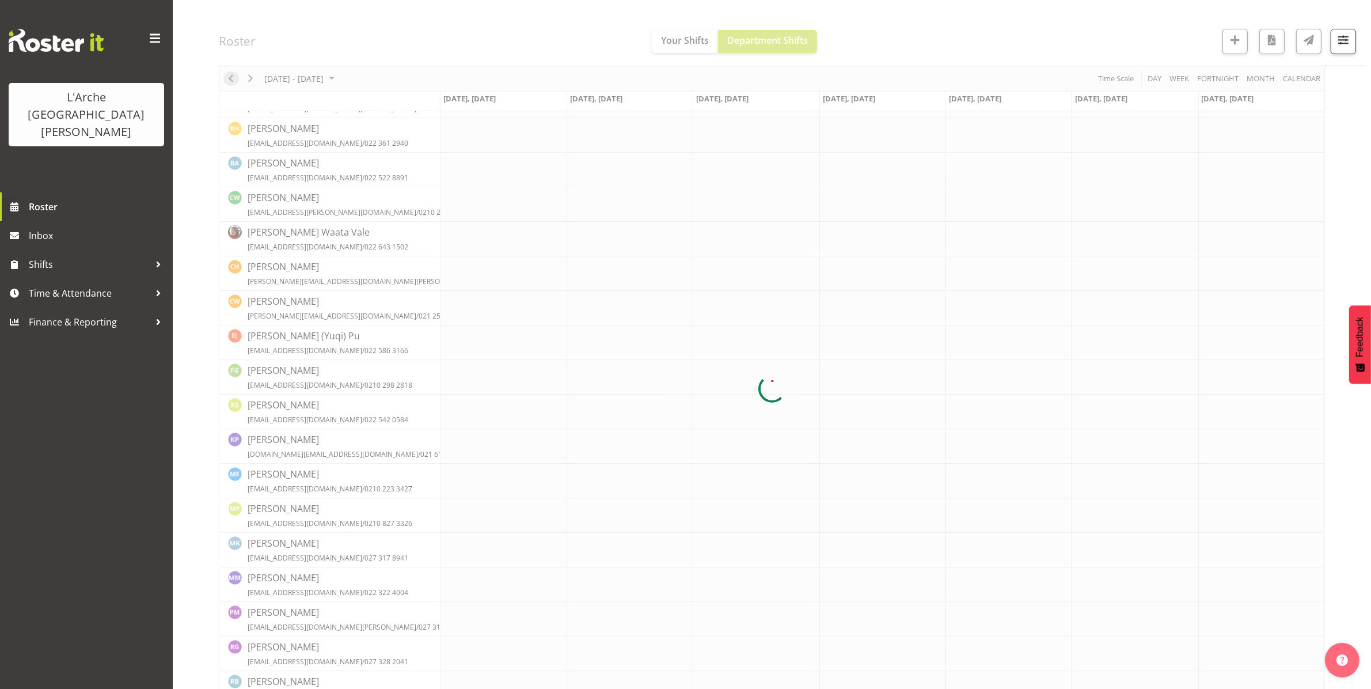
scroll to position [0, 0]
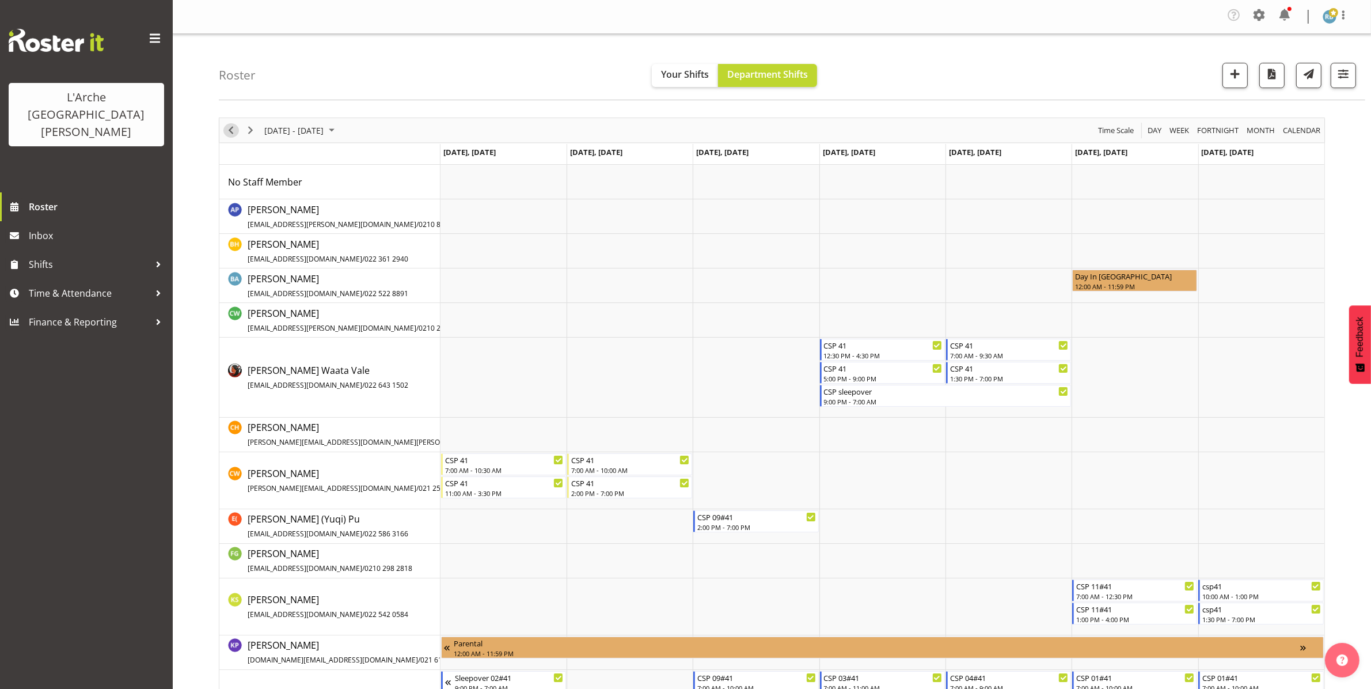
click at [234, 131] on span "Previous" at bounding box center [231, 130] width 14 height 14
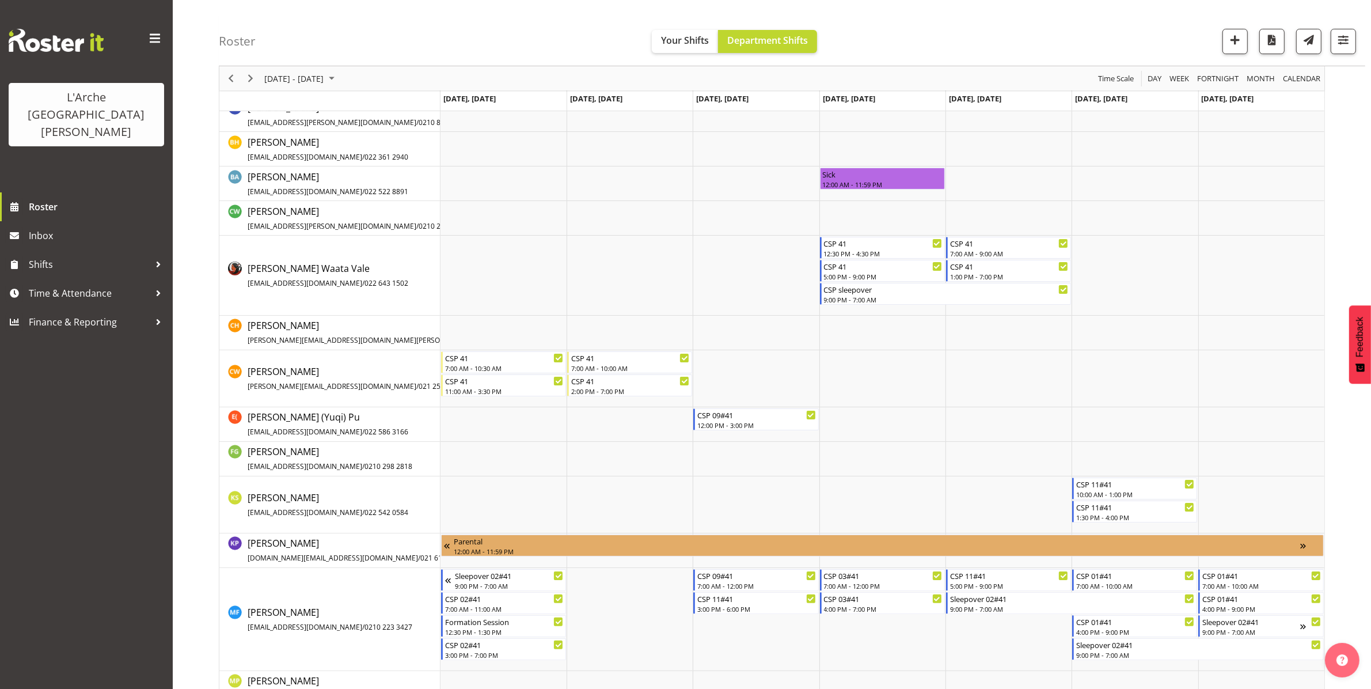
scroll to position [103, 0]
click at [227, 78] on span "Previous" at bounding box center [231, 78] width 14 height 14
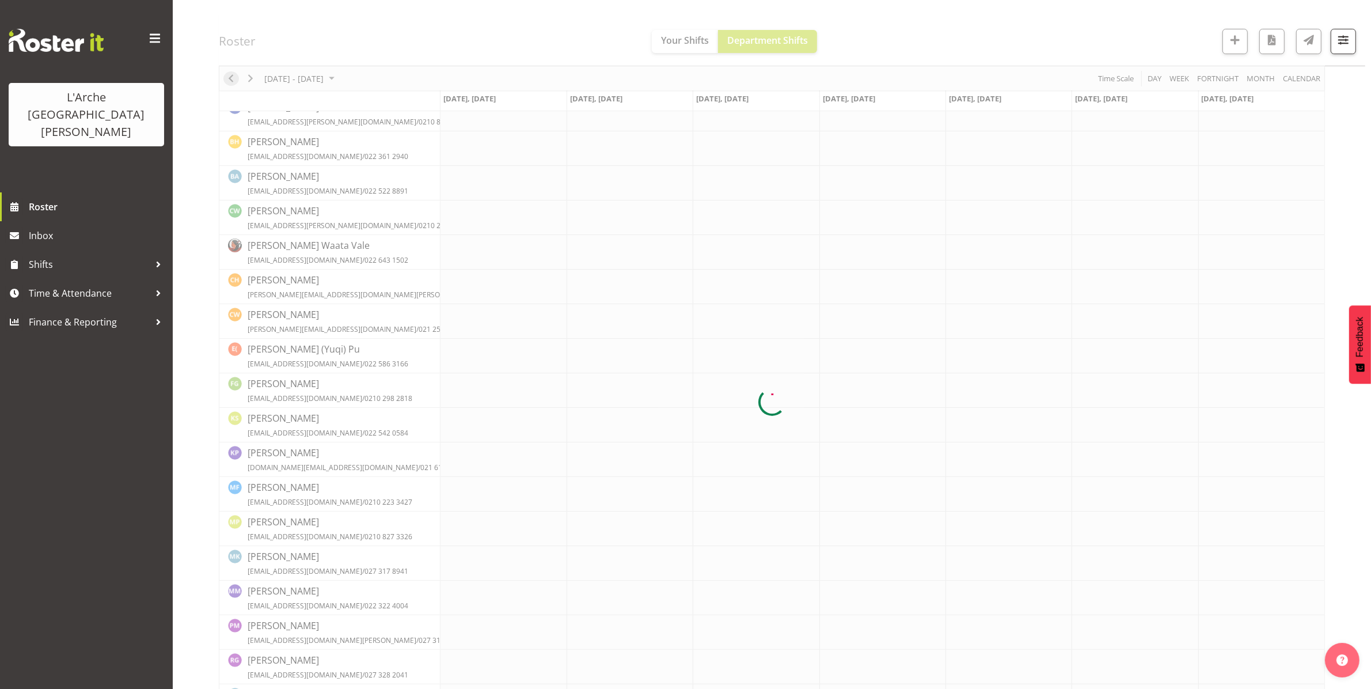
scroll to position [0, 0]
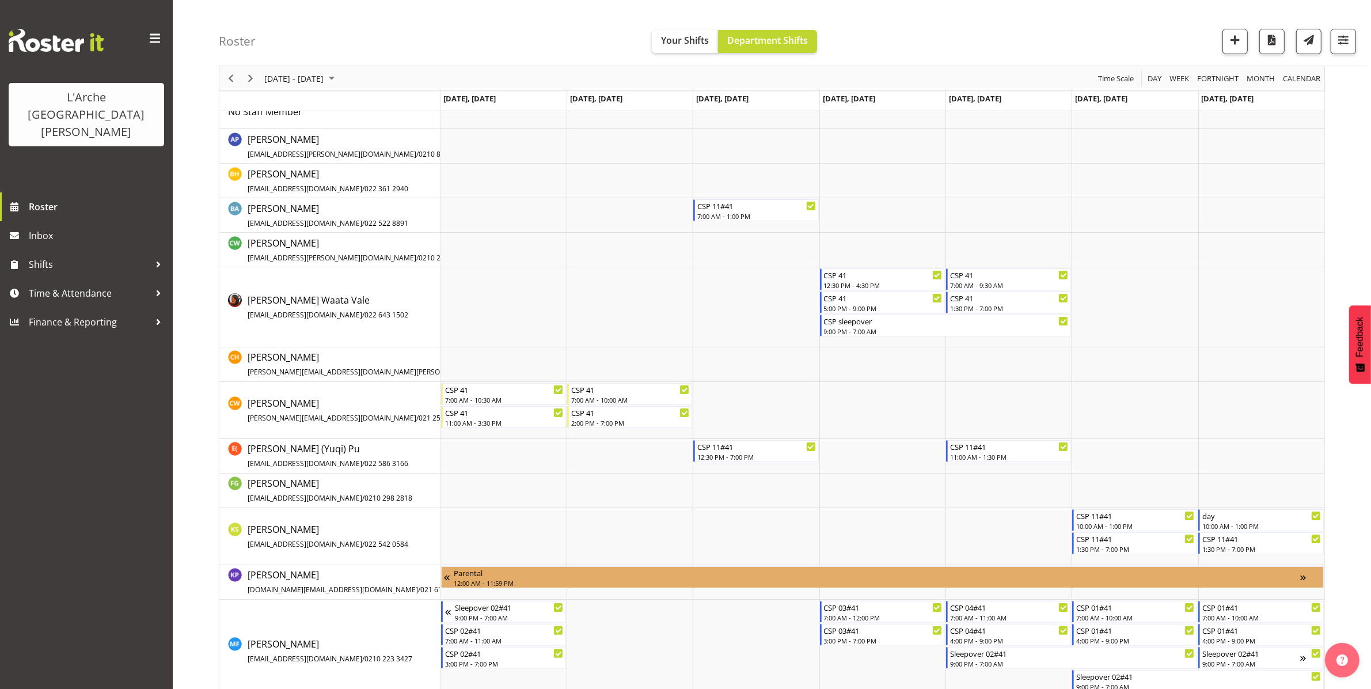
scroll to position [71, 0]
click at [234, 78] on span "Previous" at bounding box center [231, 78] width 14 height 14
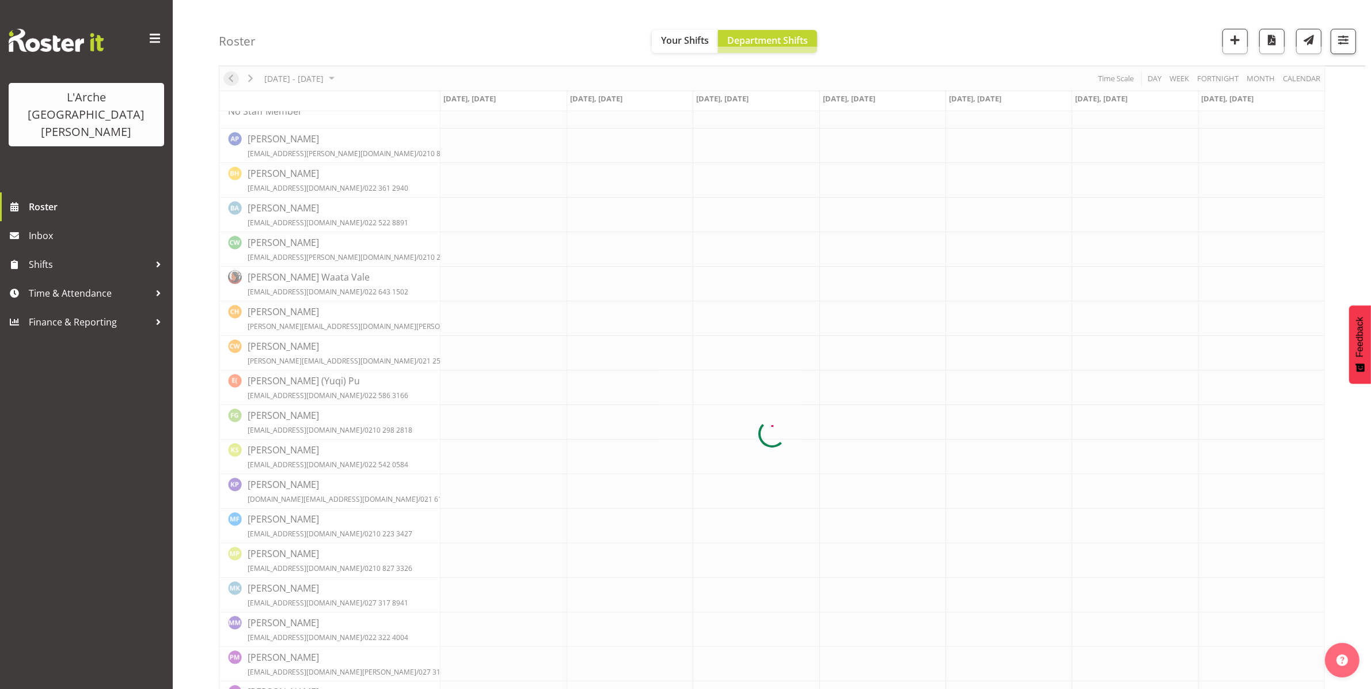
scroll to position [0, 0]
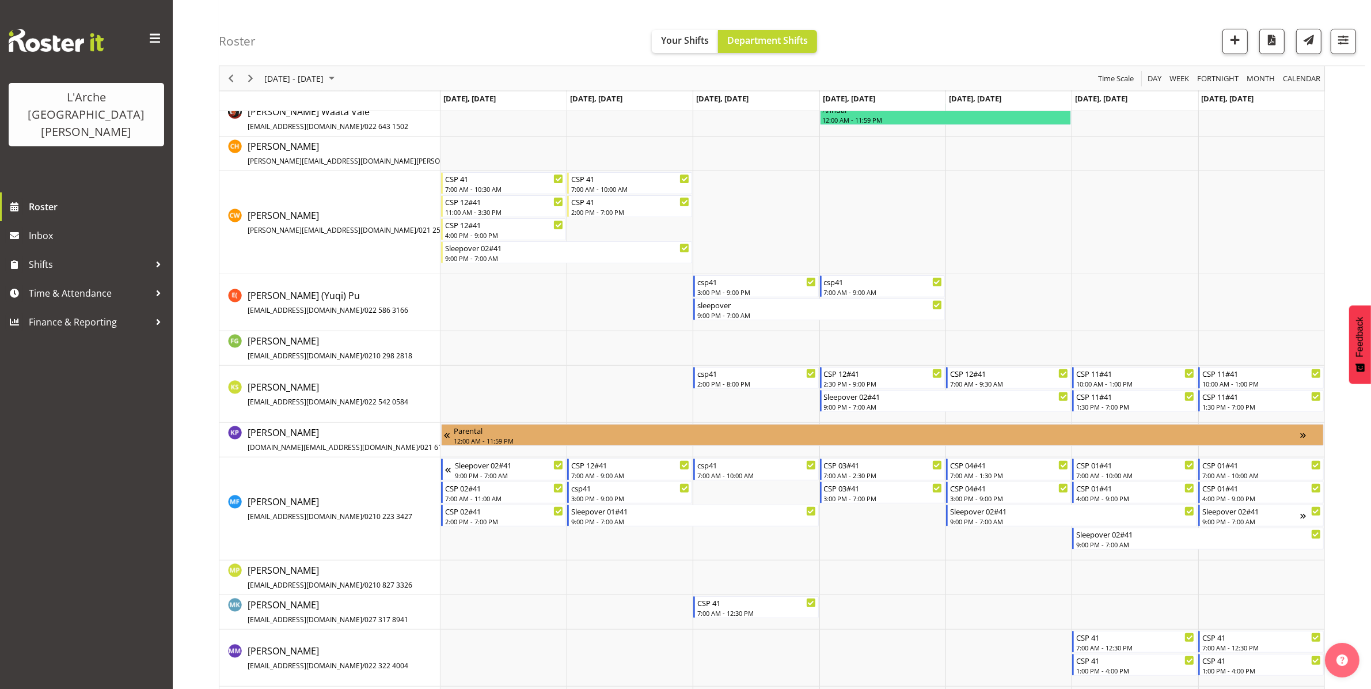
scroll to position [397, 0]
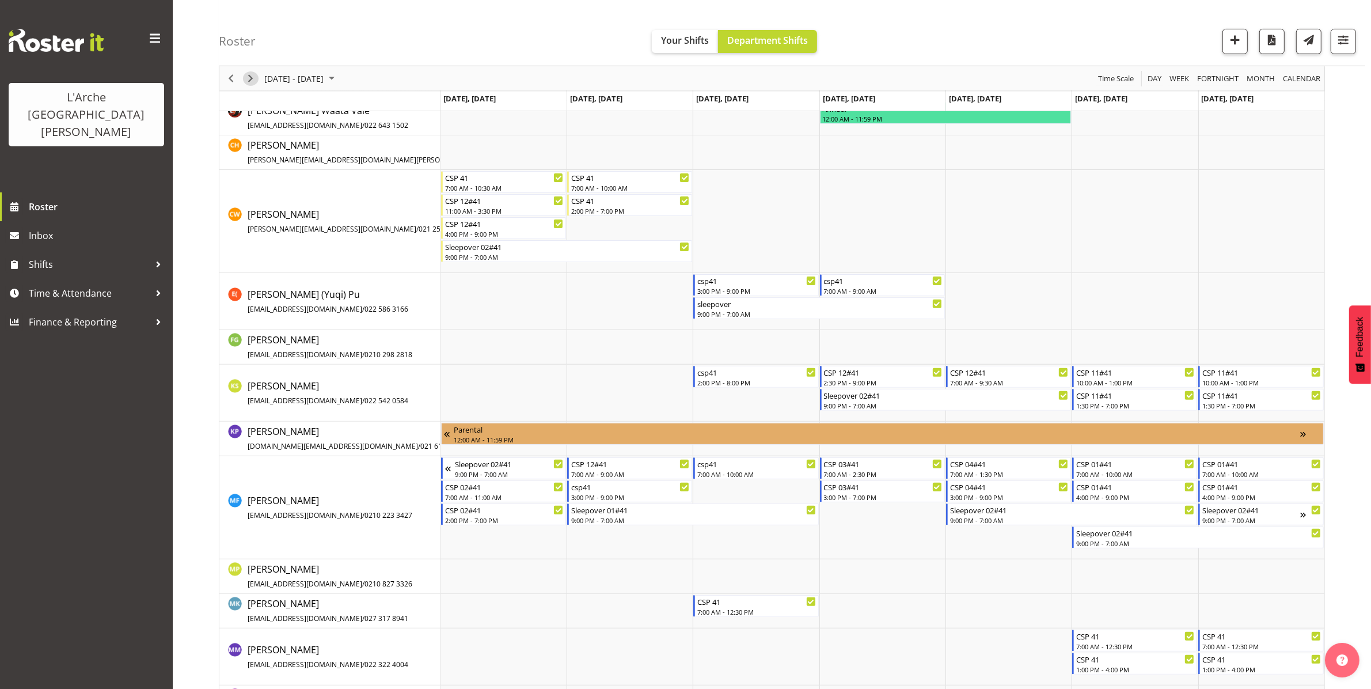
click at [251, 75] on span "Next" at bounding box center [251, 78] width 14 height 14
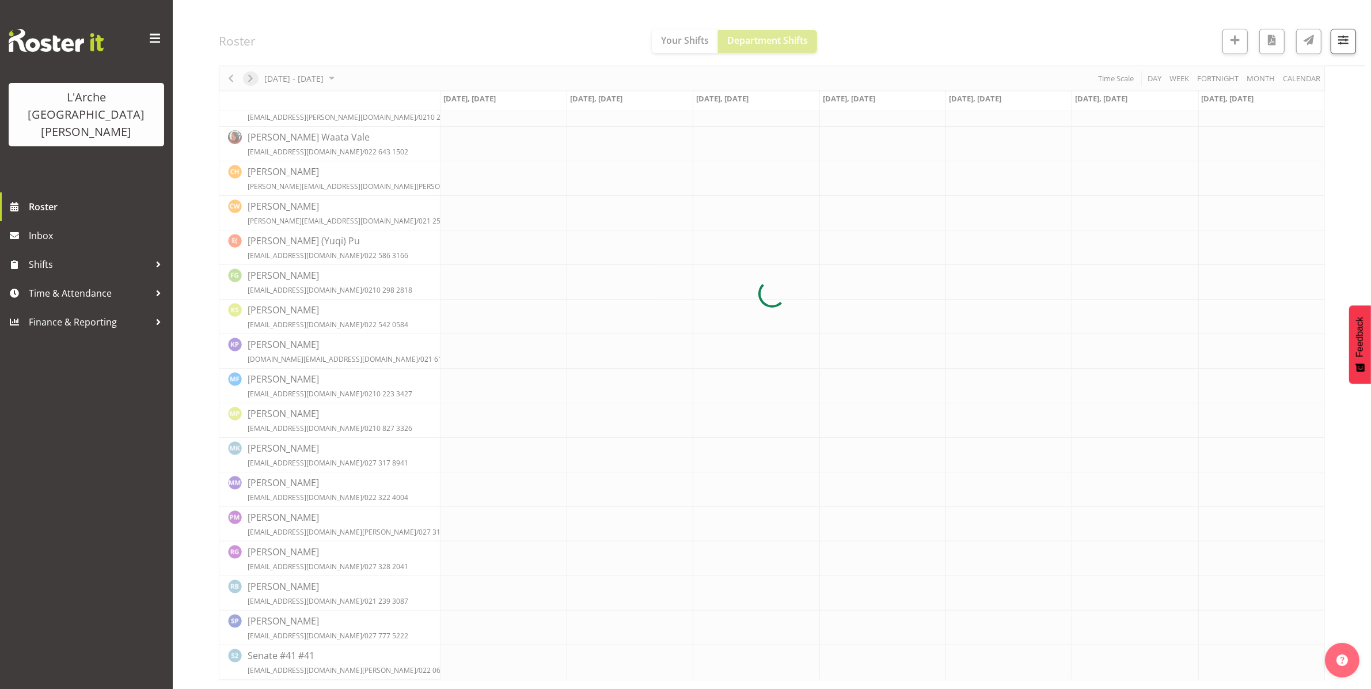
scroll to position [0, 0]
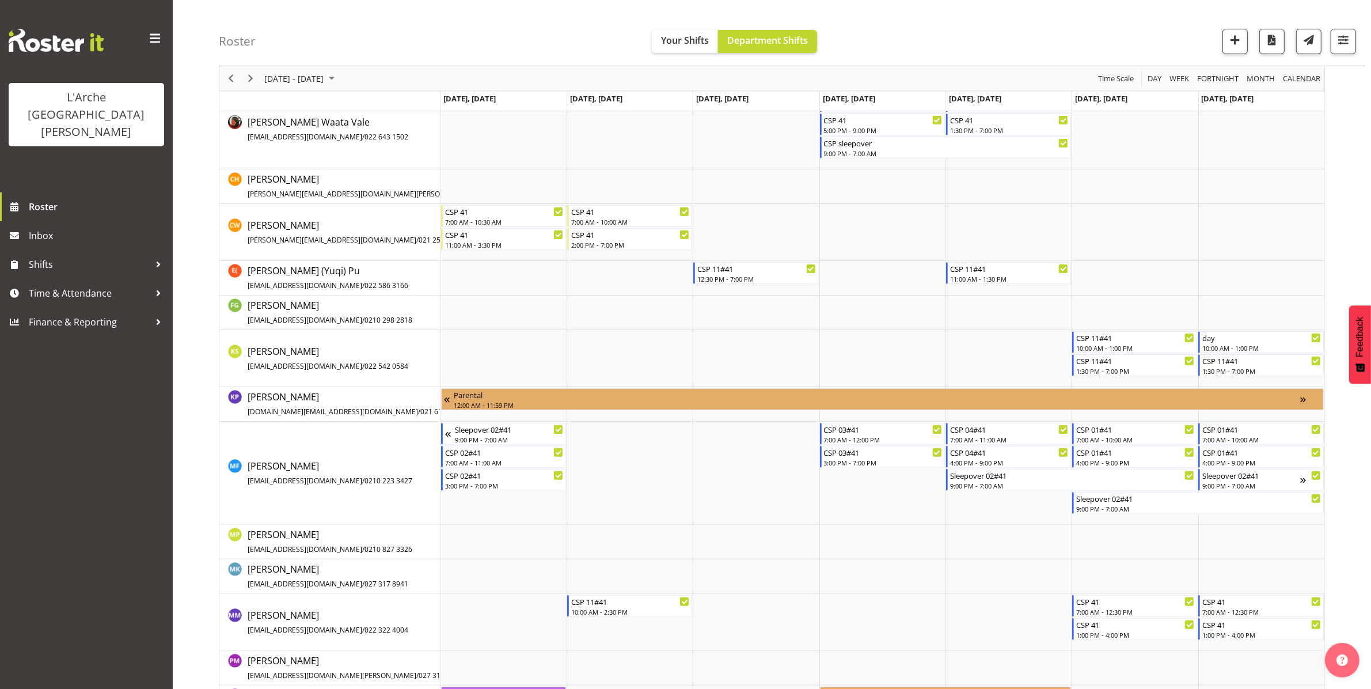
scroll to position [248, 0]
click at [249, 78] on span "Next" at bounding box center [251, 78] width 14 height 14
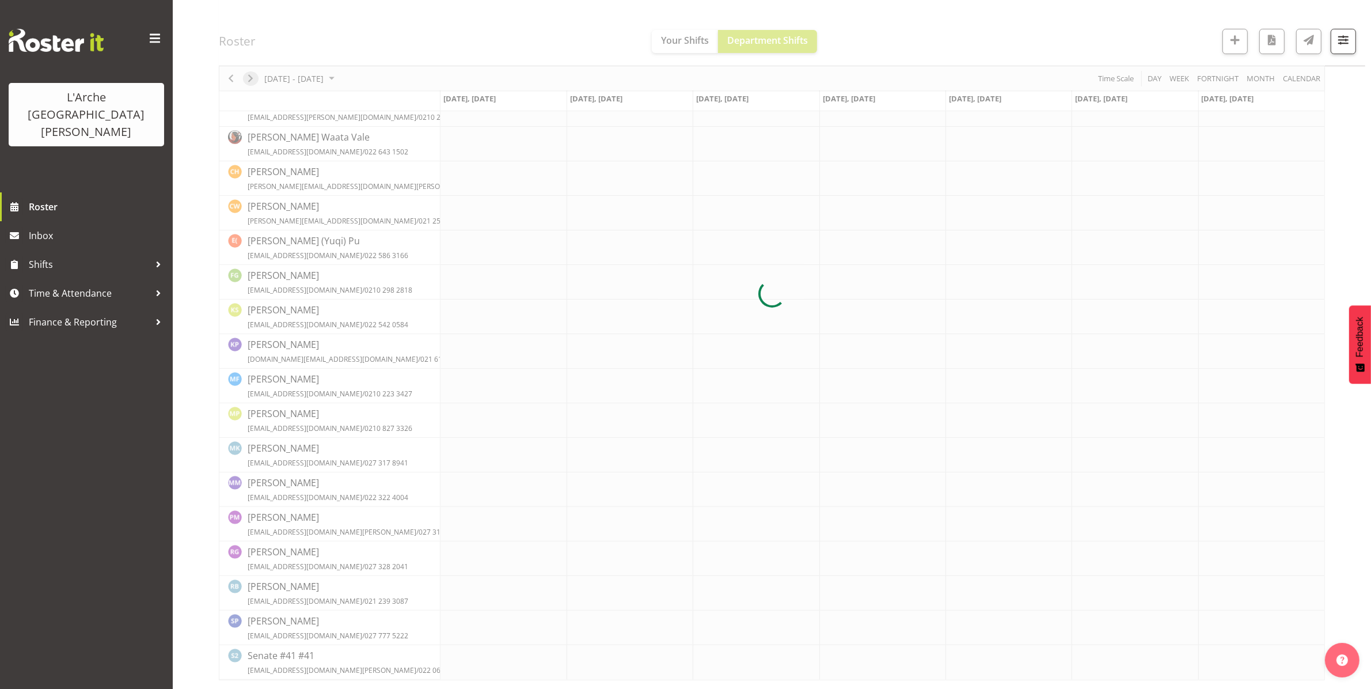
scroll to position [0, 0]
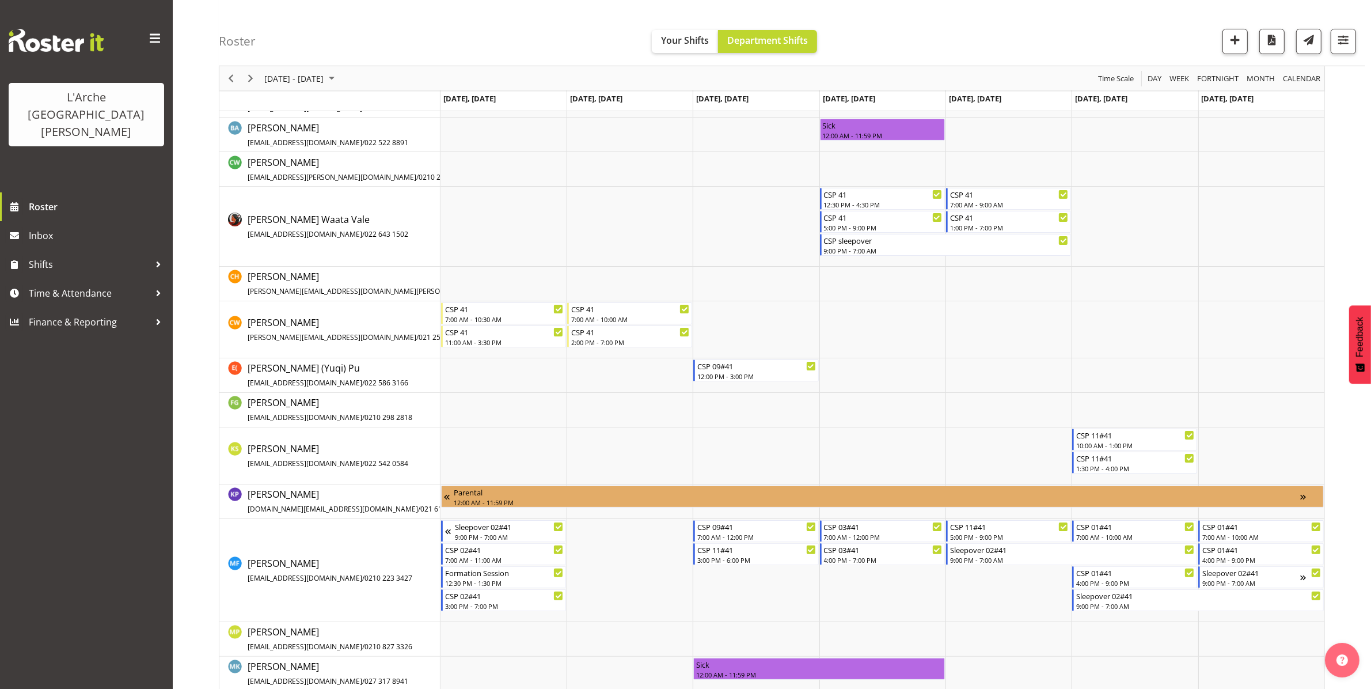
scroll to position [153, 0]
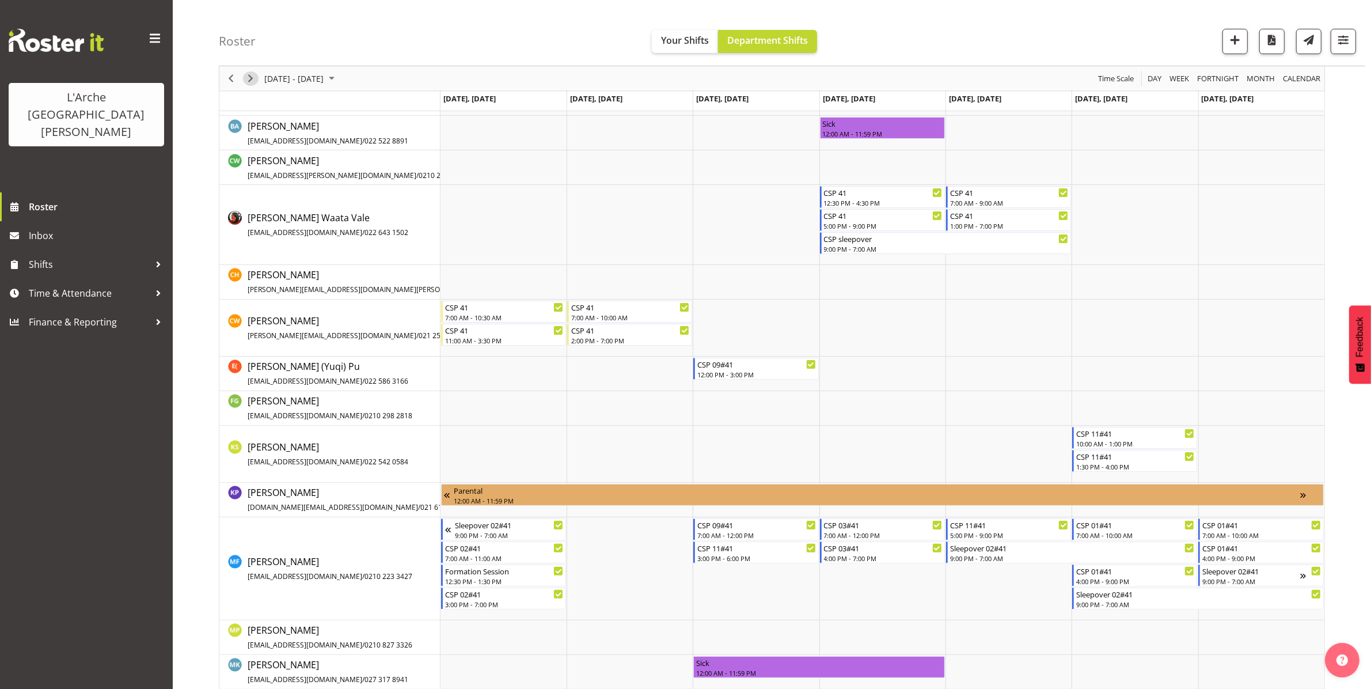
click at [249, 78] on span "Next" at bounding box center [251, 78] width 14 height 14
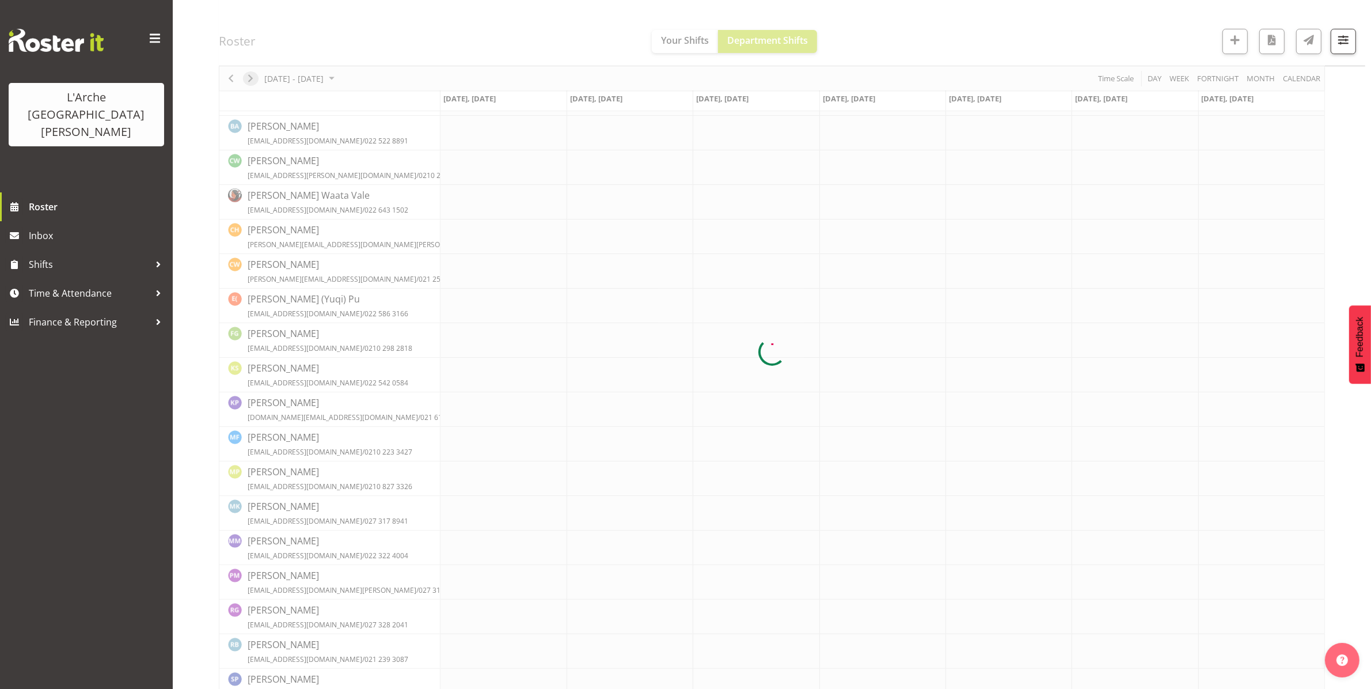
scroll to position [0, 0]
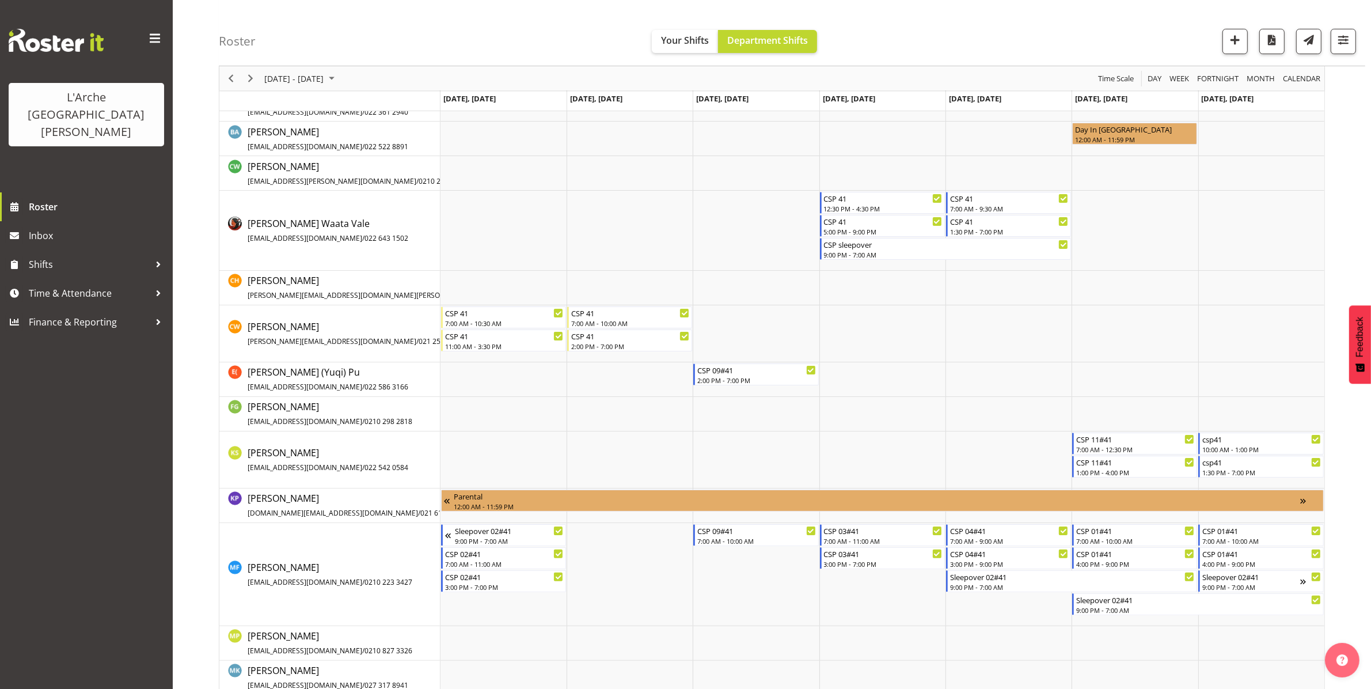
scroll to position [151, 0]
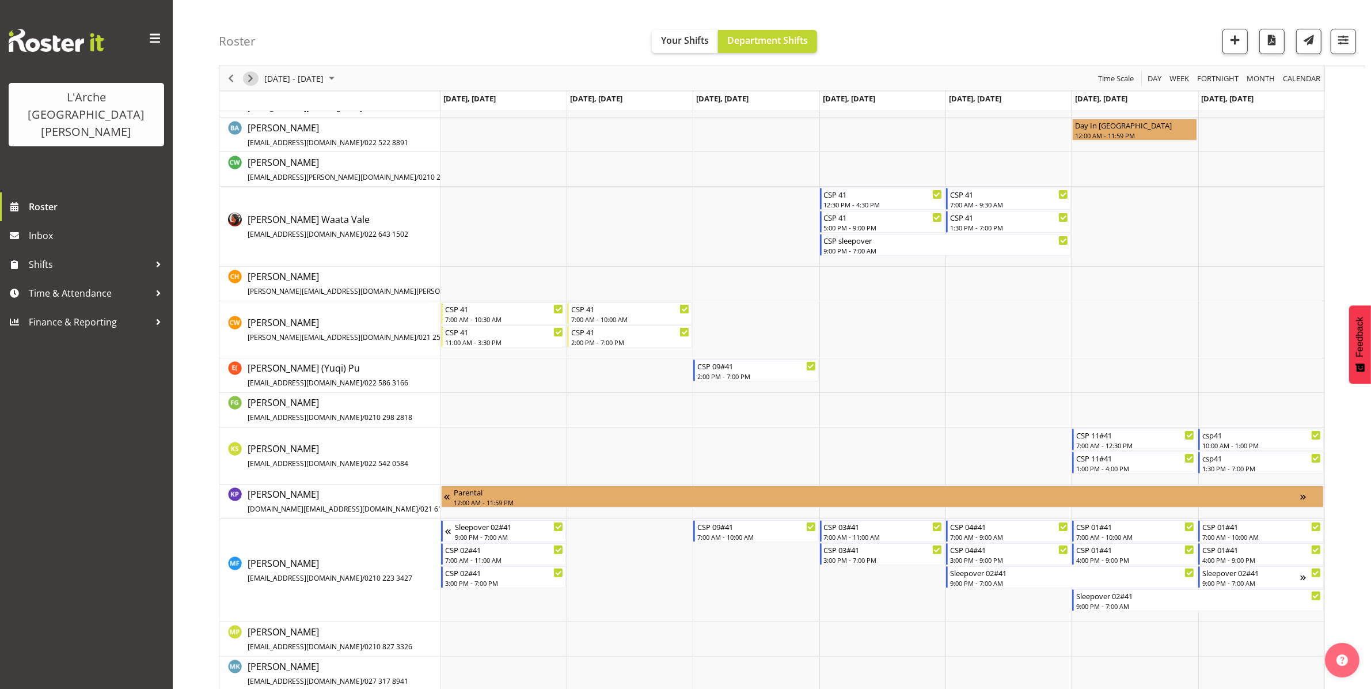
click at [252, 73] on span "Next" at bounding box center [251, 78] width 14 height 14
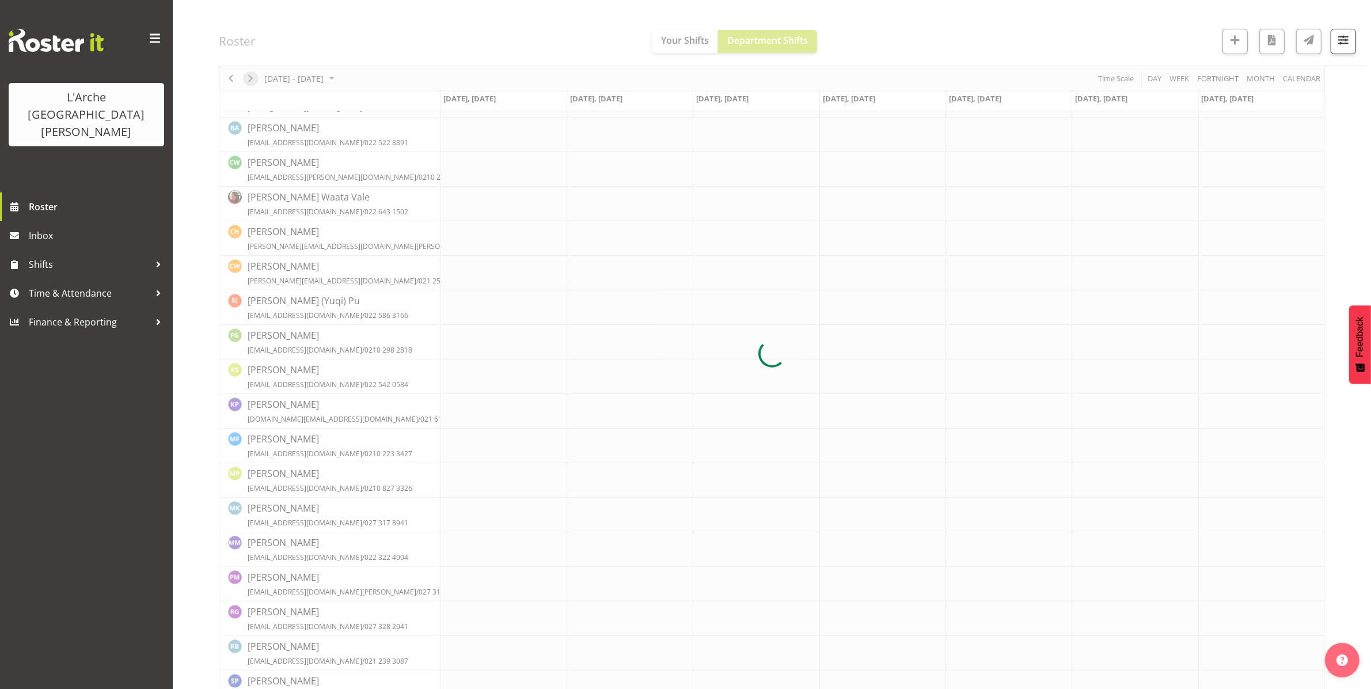
scroll to position [0, 0]
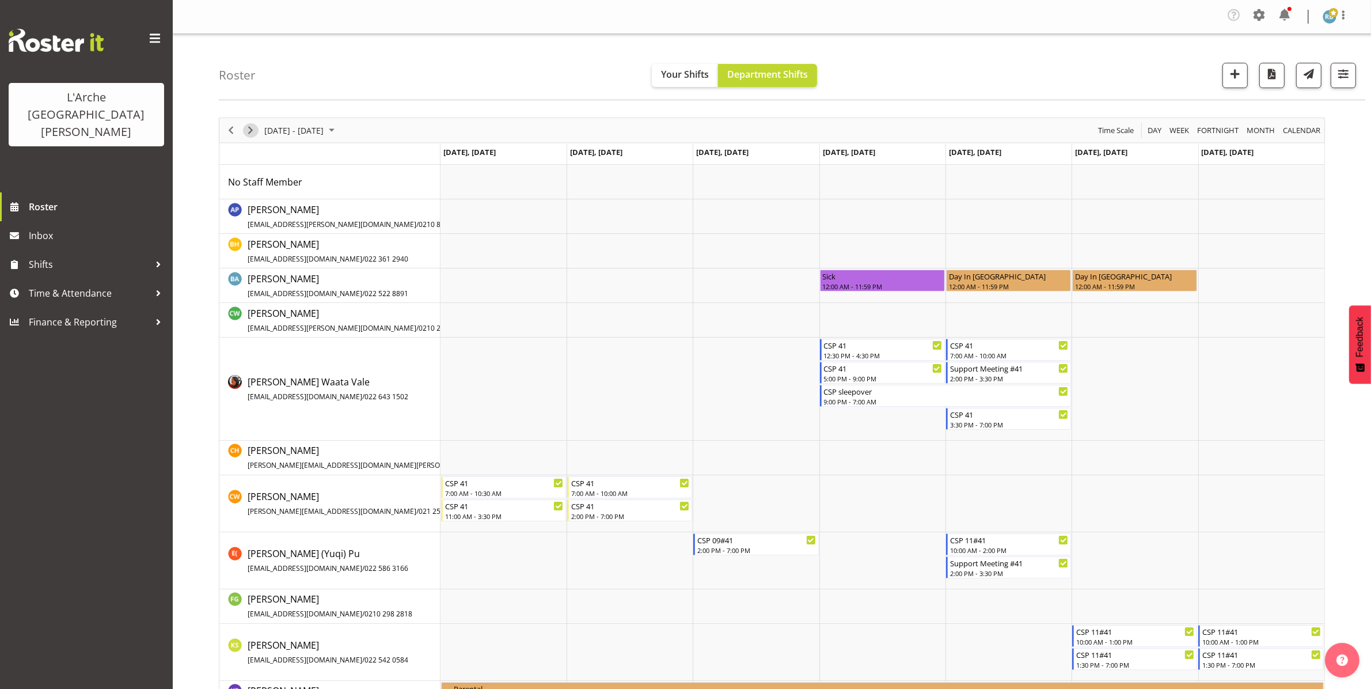
click at [248, 131] on span "Next" at bounding box center [251, 130] width 14 height 14
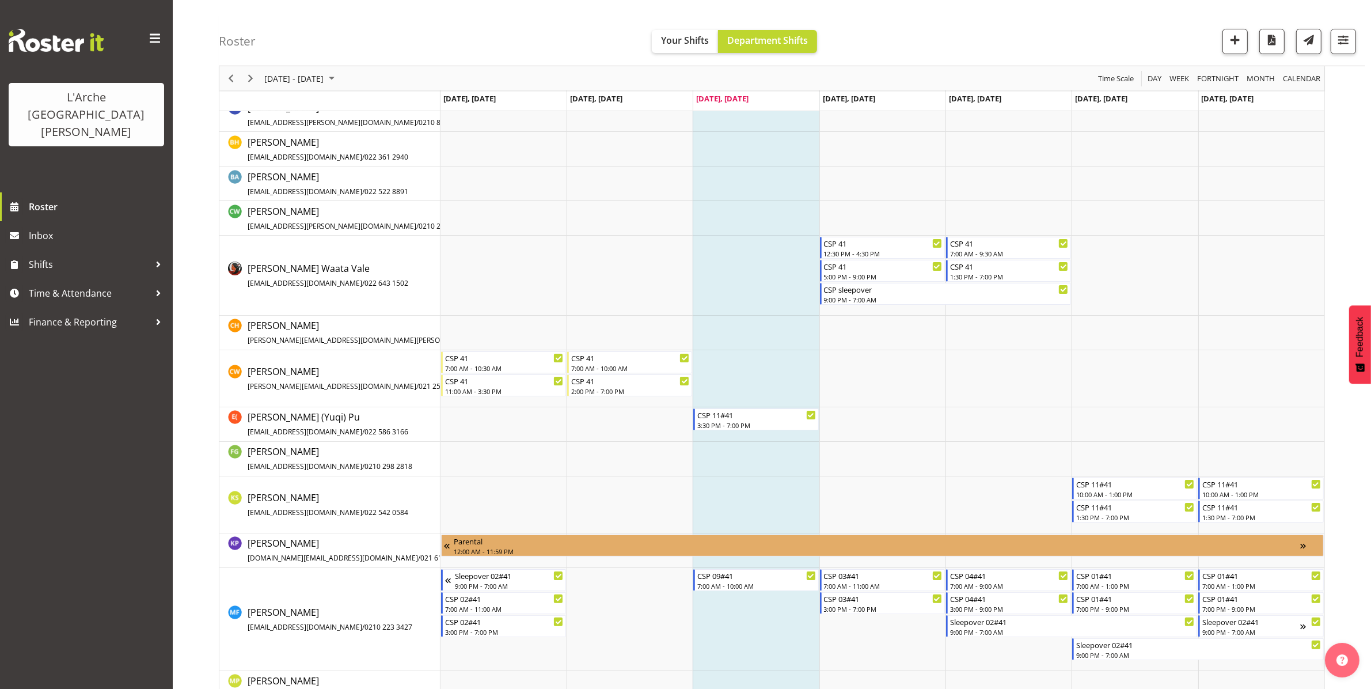
scroll to position [103, 0]
click at [248, 82] on span "Next" at bounding box center [251, 78] width 14 height 14
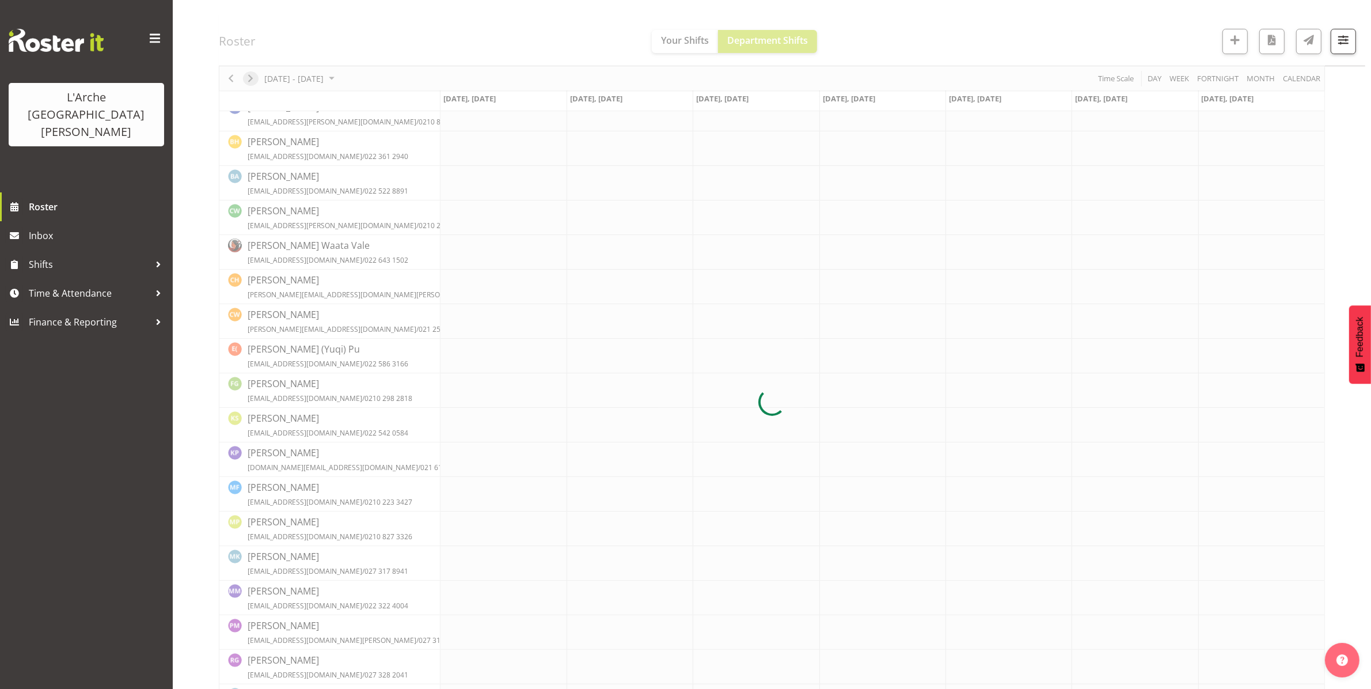
scroll to position [0, 0]
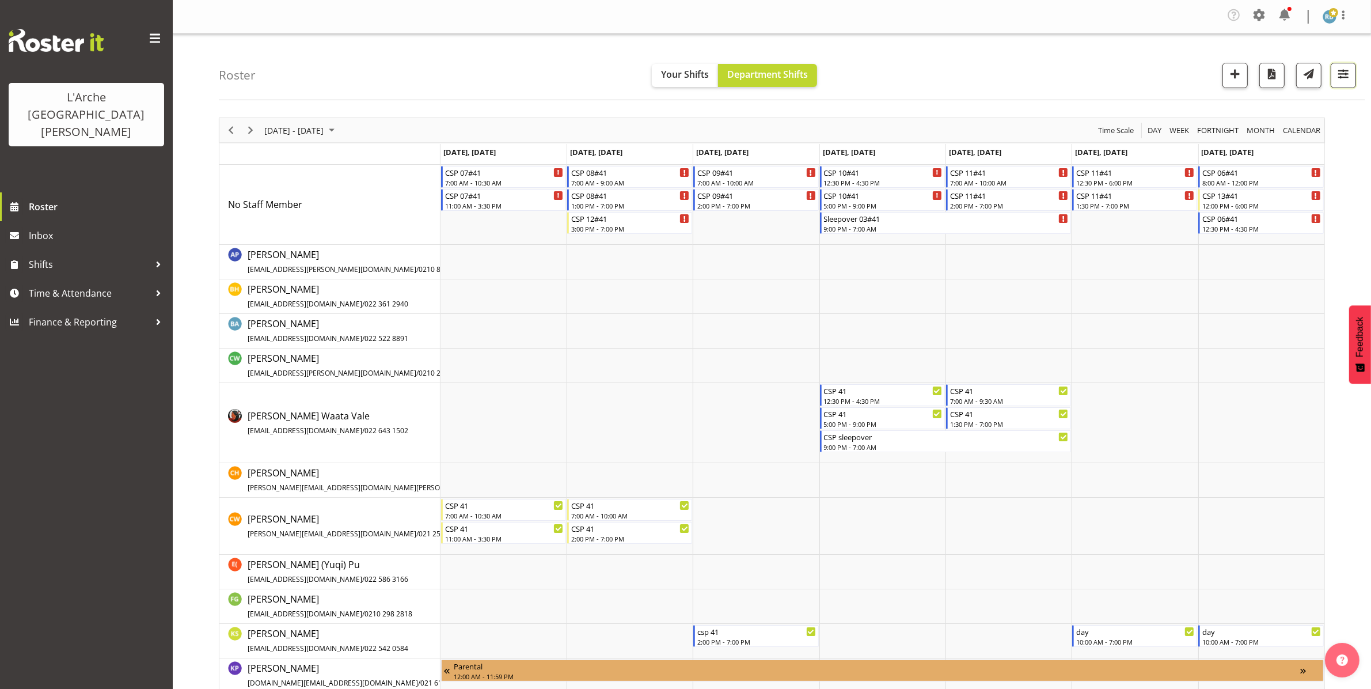
click at [1342, 72] on span "button" at bounding box center [1343, 73] width 15 height 15
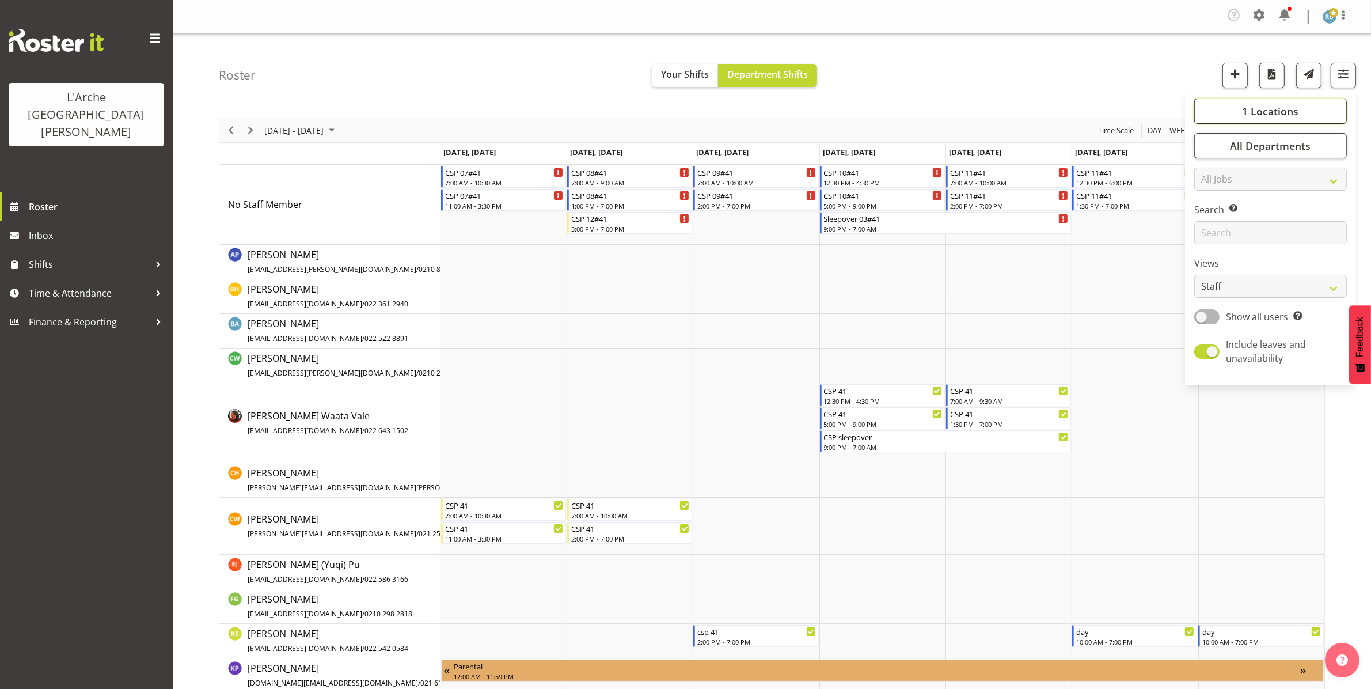
click at [1293, 111] on span "1 Locations" at bounding box center [1270, 111] width 56 height 14
click at [1230, 225] on span "Select All" at bounding box center [1228, 222] width 36 height 11
checkbox input "true"
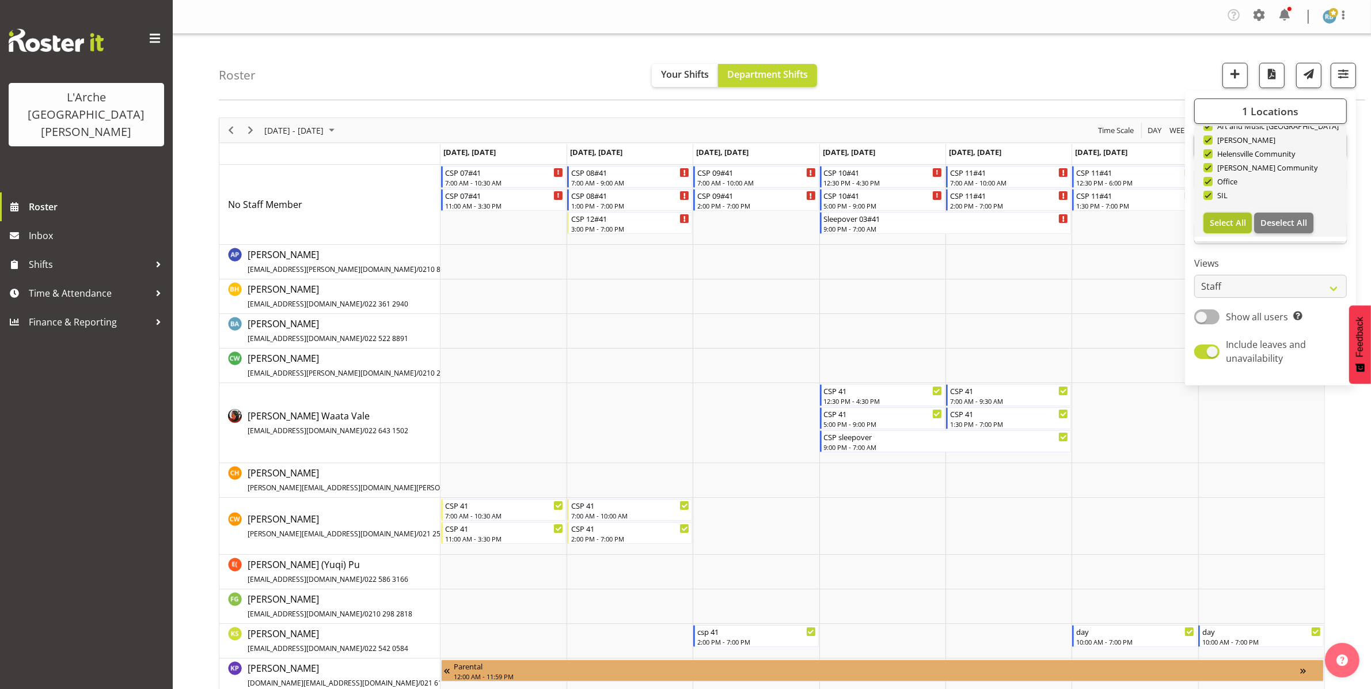
checkbox input "true"
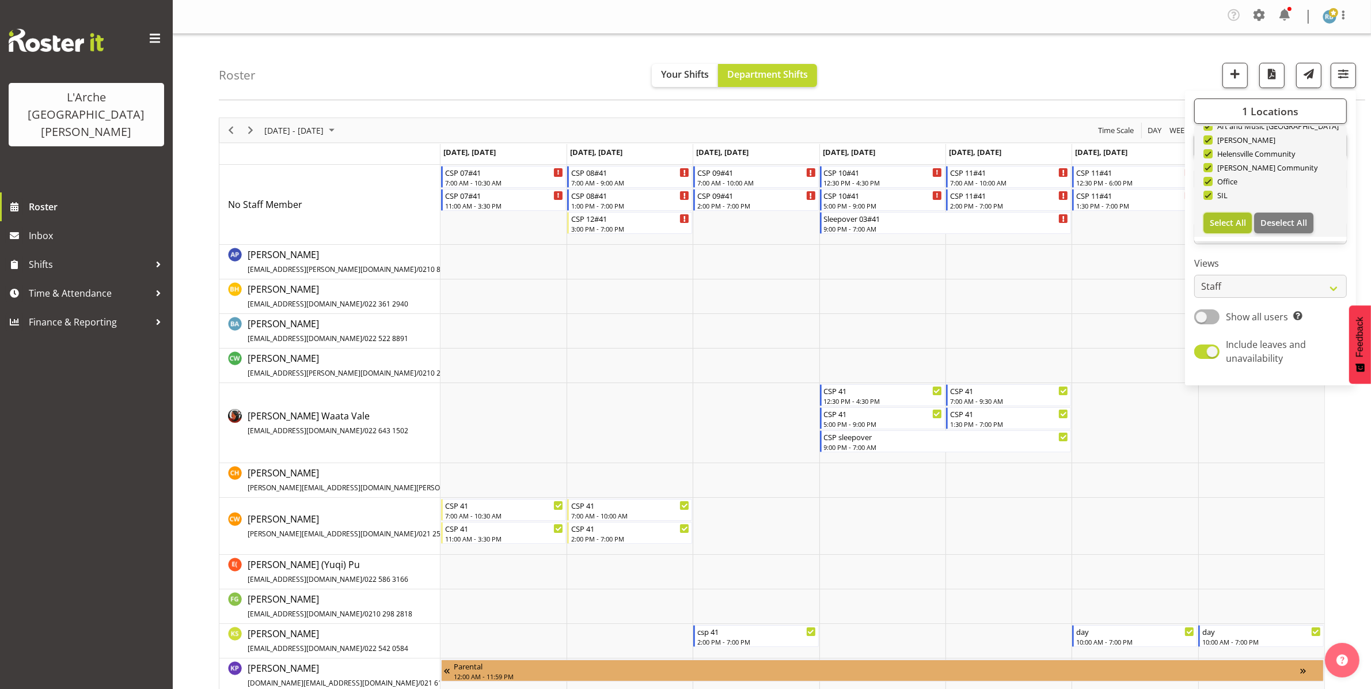
checkbox input "true"
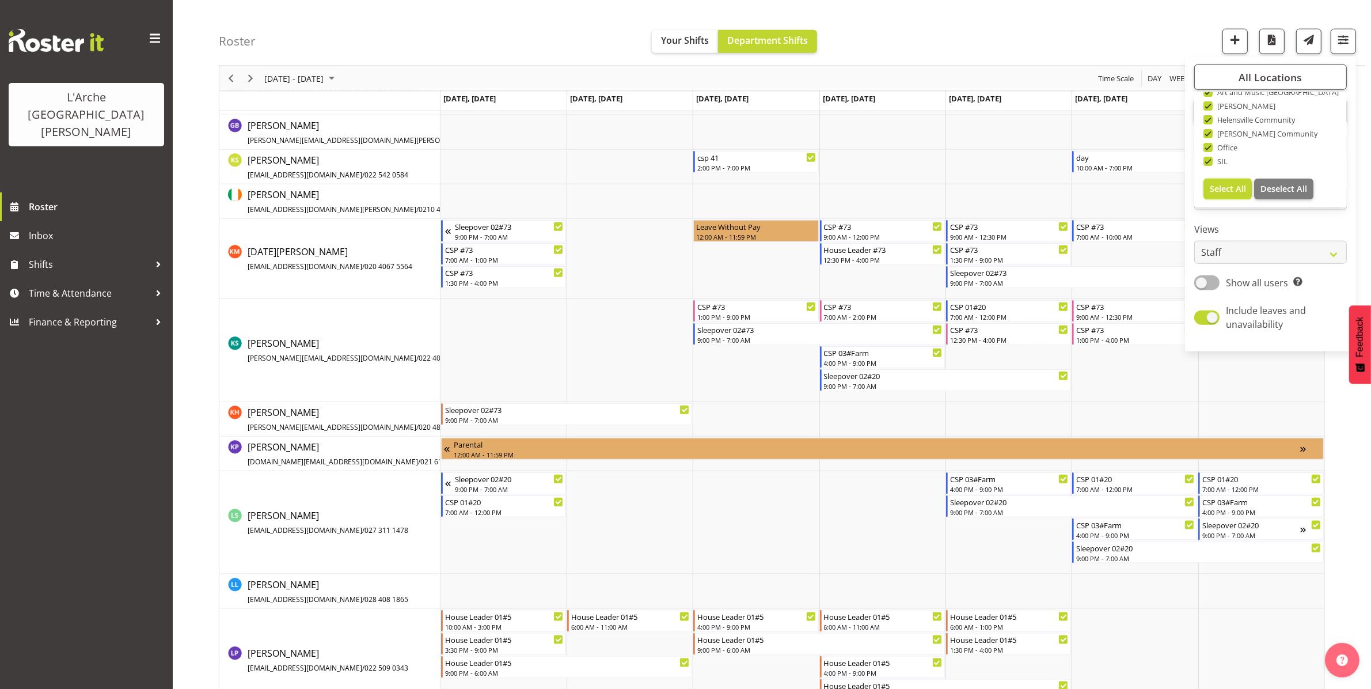
scroll to position [1574, 0]
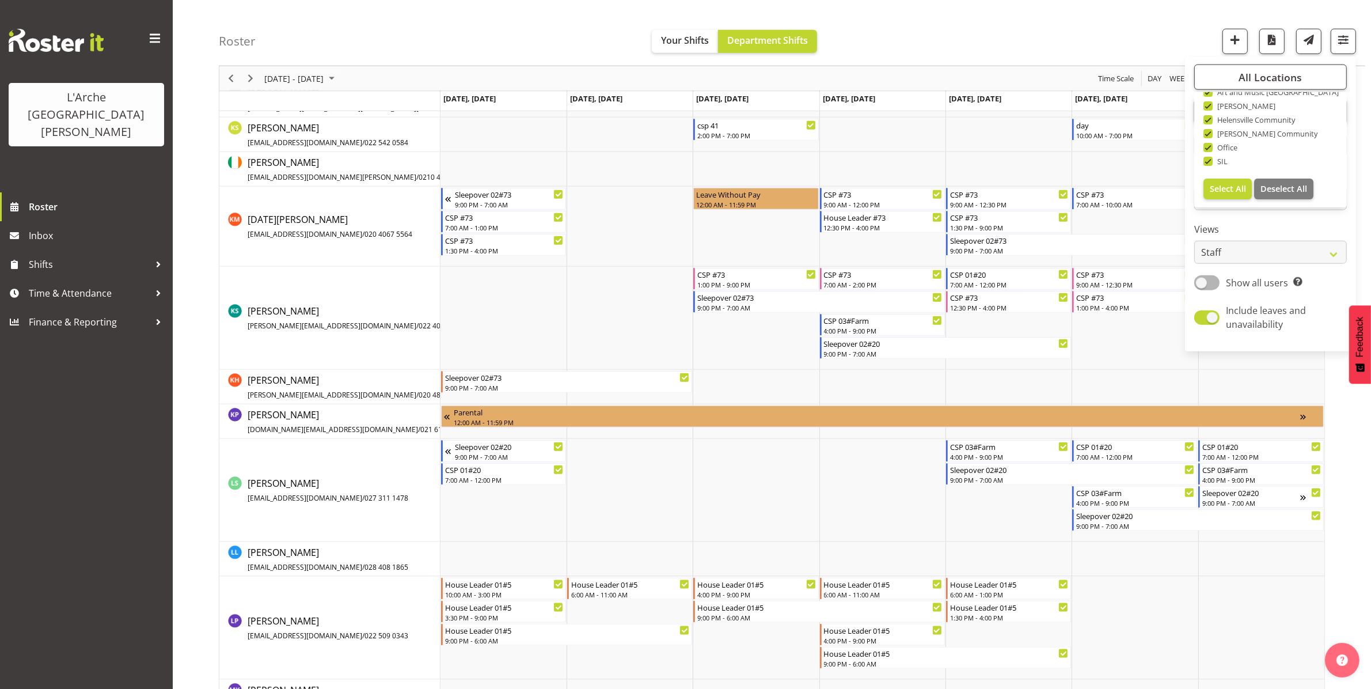
click at [957, 30] on div "Roster Your Shifts Department Shifts All Locations Clear 20 30 41 5 56b 65a 73 …" at bounding box center [792, 33] width 1147 height 66
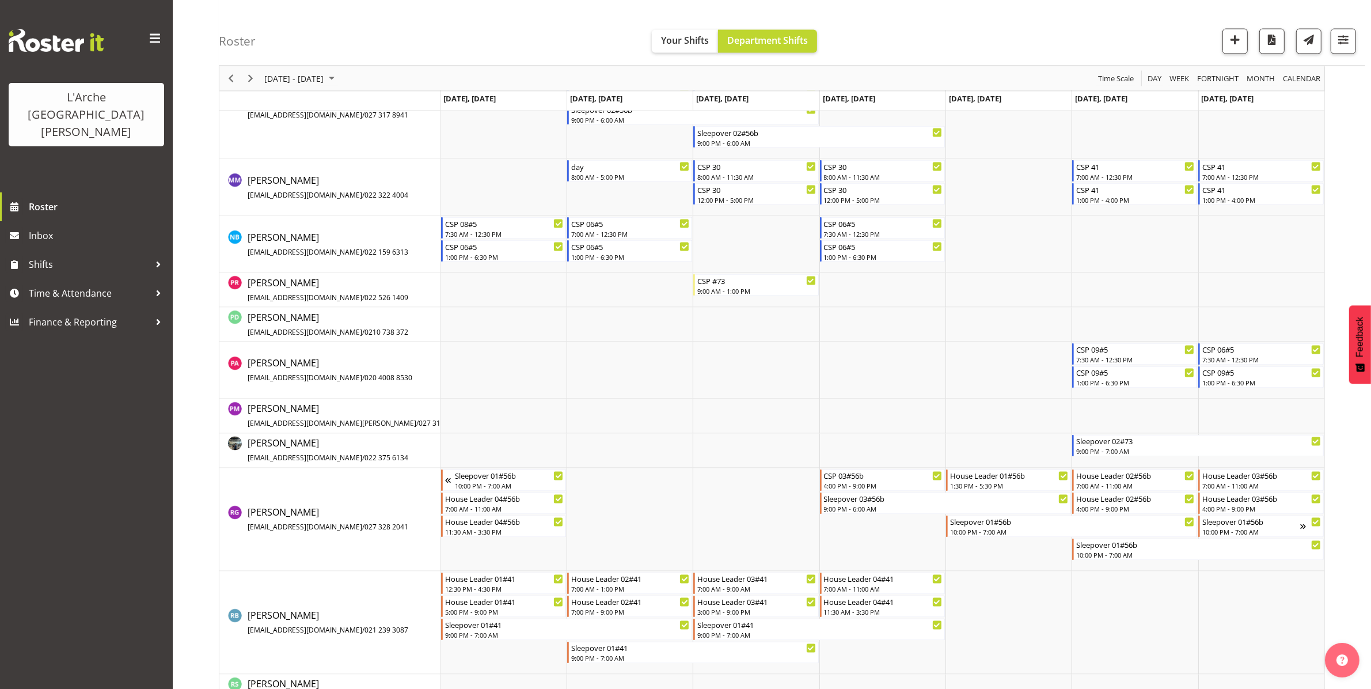
scroll to position [2402, 0]
click at [615, 171] on div "day" at bounding box center [630, 168] width 119 height 12
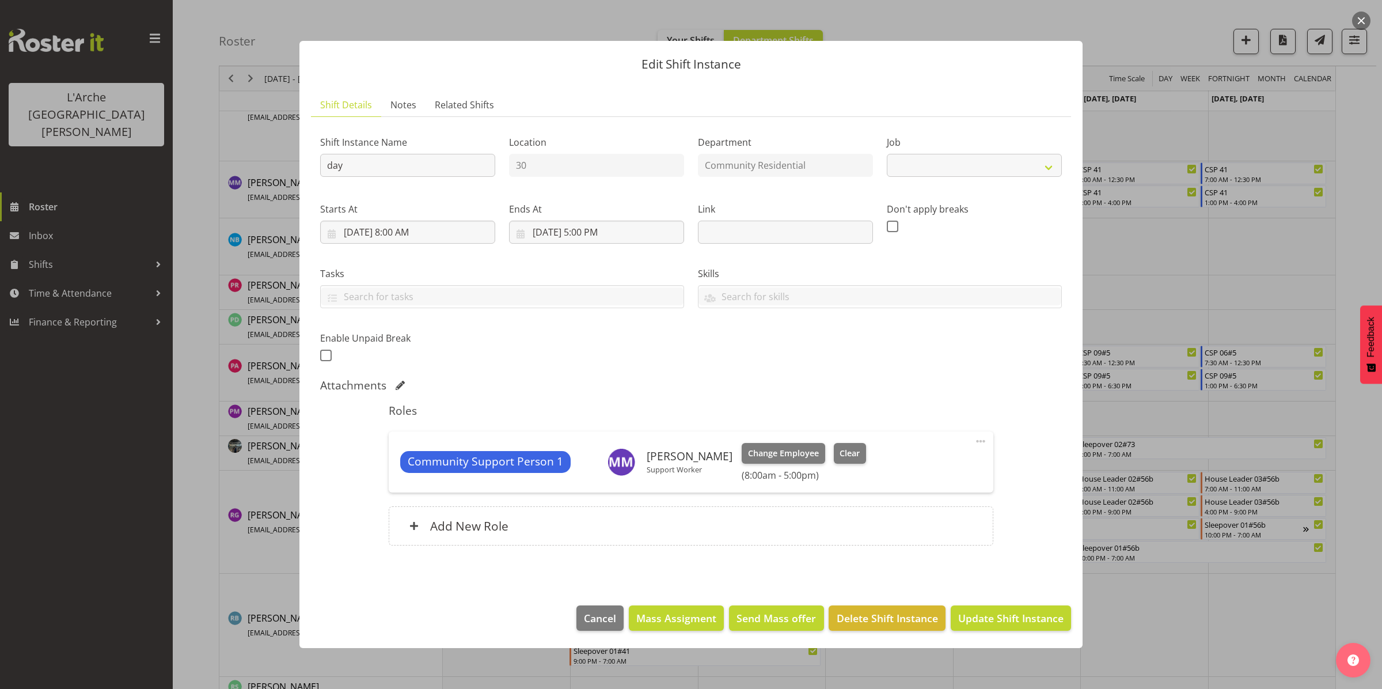
select select "2"
click at [543, 18] on div "Edit Shift Instance Shift Details Notes Related Shifts Shift Instance Name day …" at bounding box center [691, 344] width 806 height 665
click at [603, 619] on span "Cancel" at bounding box center [600, 617] width 32 height 15
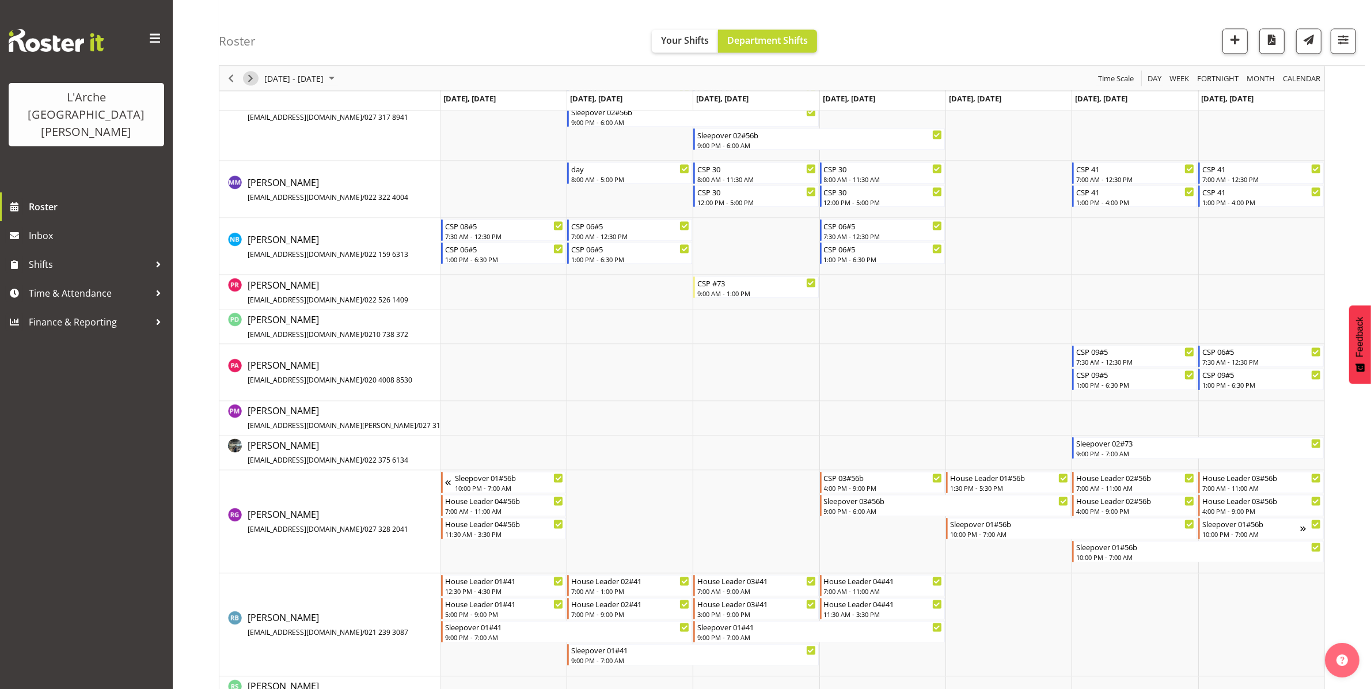
click at [251, 75] on span "Next" at bounding box center [251, 78] width 14 height 14
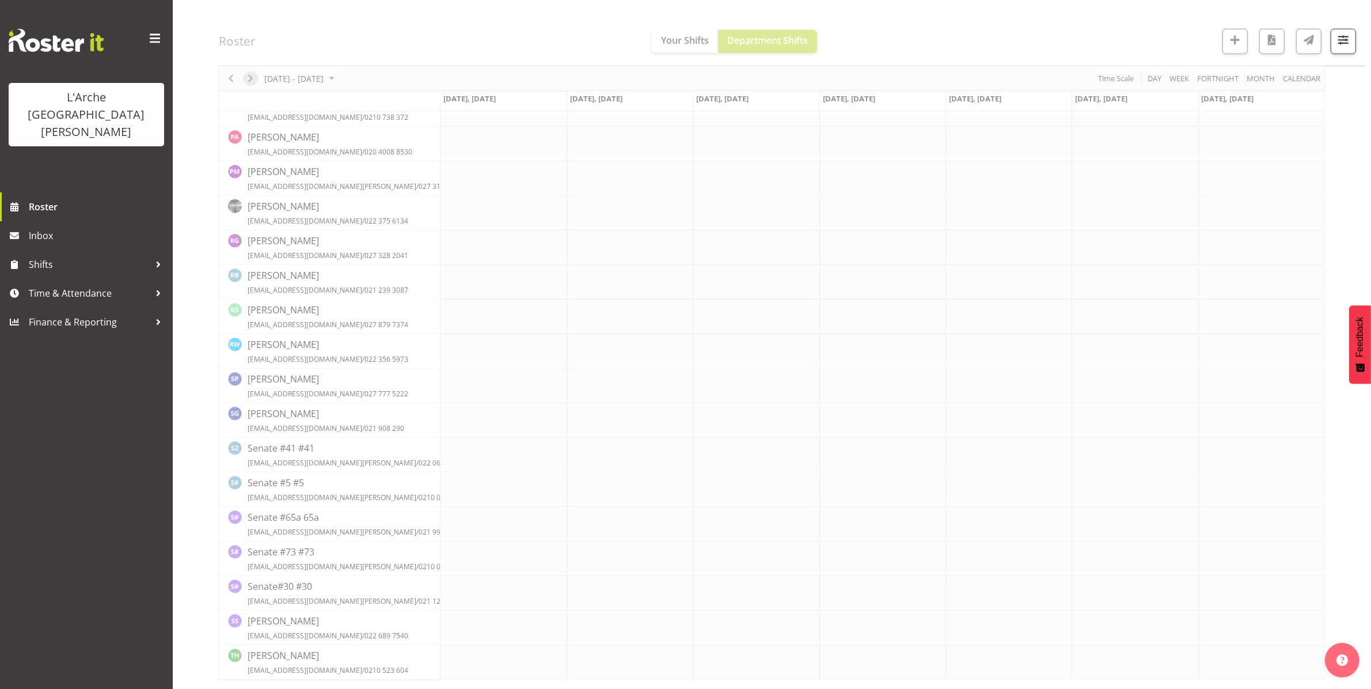
scroll to position [0, 0]
